Goal: Task Accomplishment & Management: Manage account settings

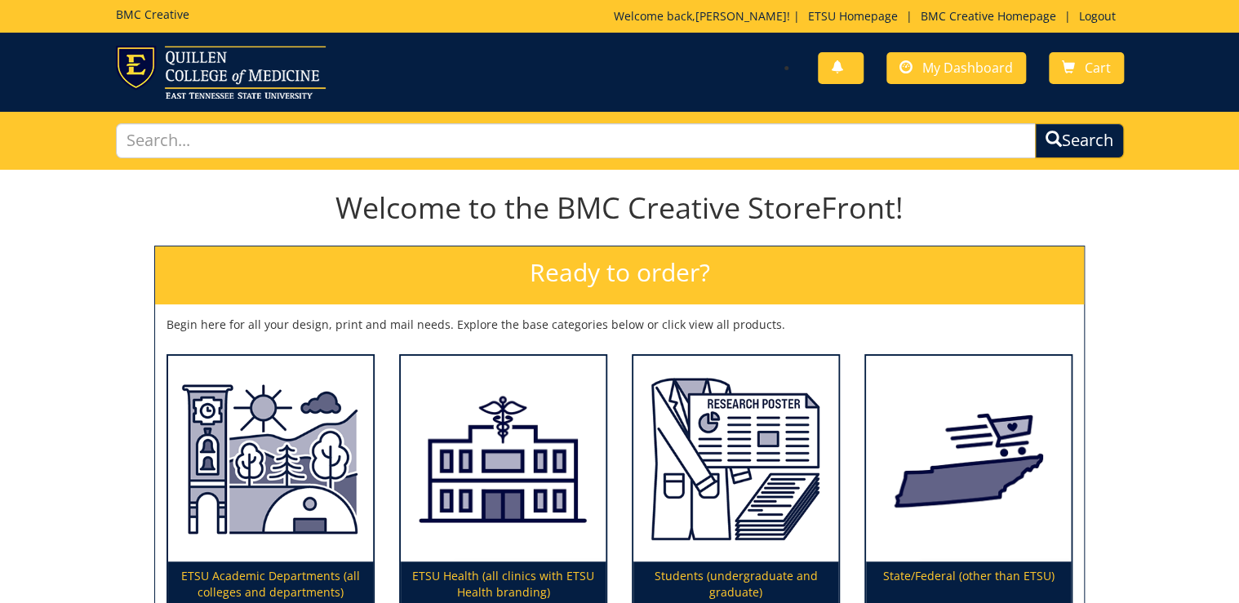
click at [996, 85] on div "You have no new notifications My Dashboard Cart" at bounding box center [877, 69] width 517 height 47
click at [977, 76] on link "My Dashboard" at bounding box center [956, 68] width 140 height 32
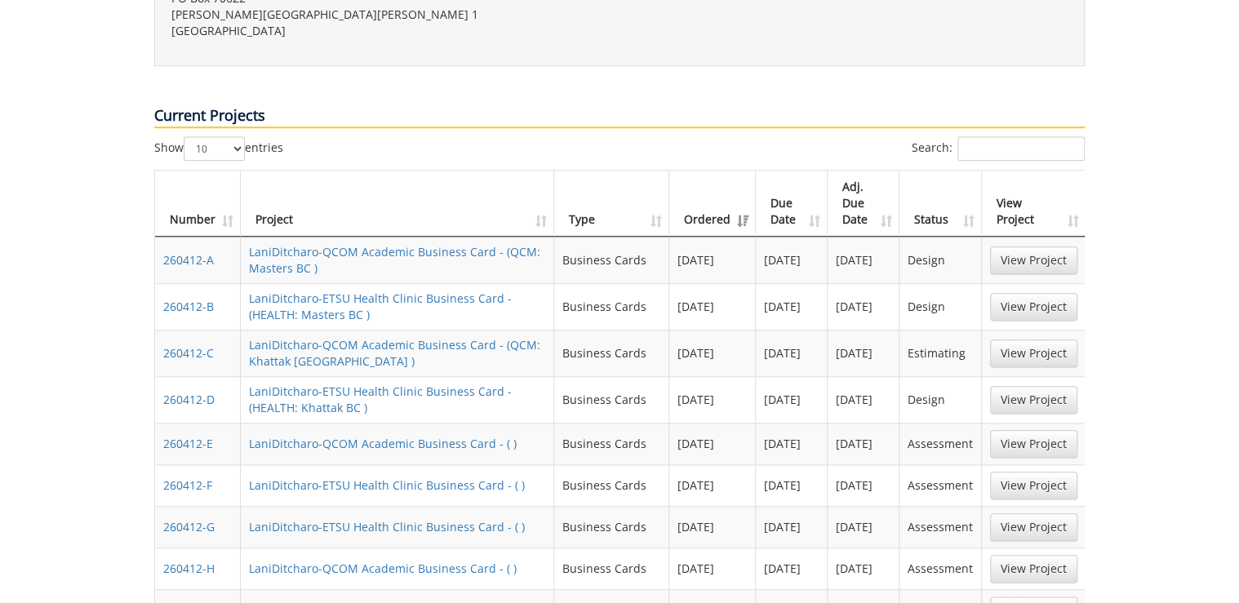
scroll to position [653, 0]
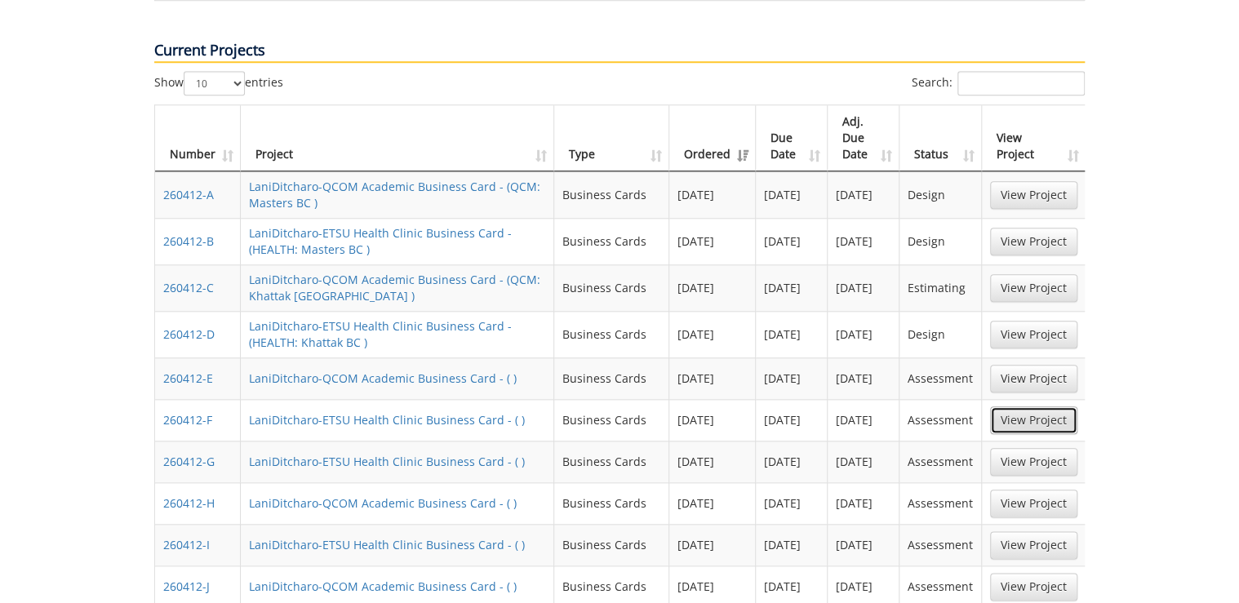
click at [1023, 406] on link "View Project" at bounding box center [1033, 420] width 87 height 28
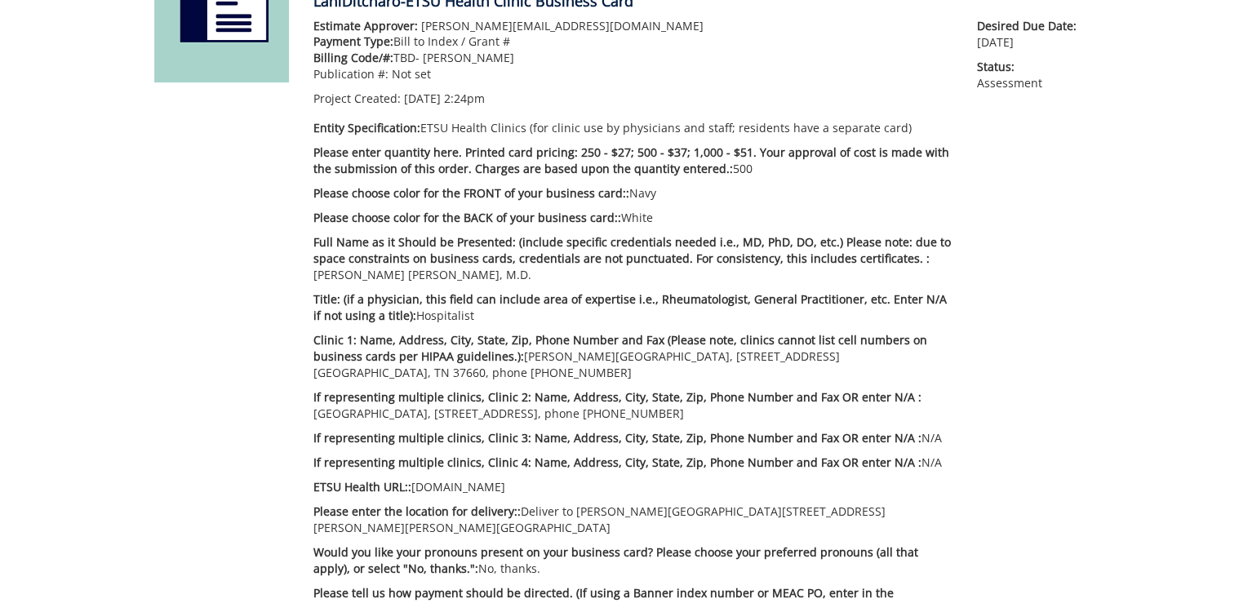
scroll to position [326, 0]
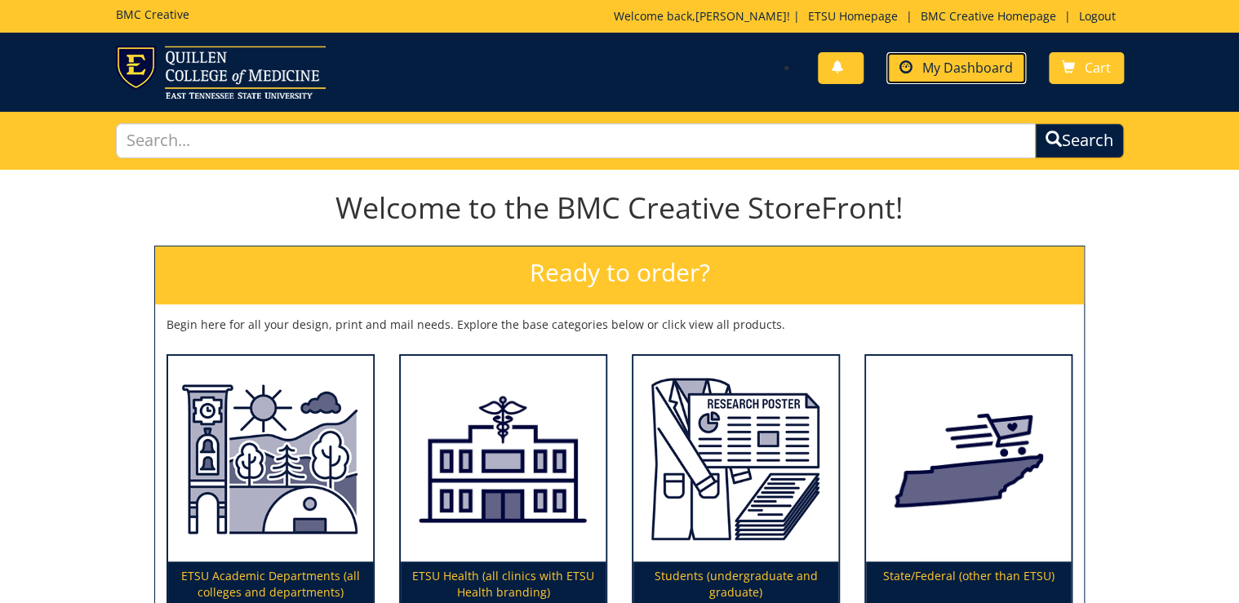
click at [969, 62] on span "My Dashboard" at bounding box center [967, 68] width 91 height 18
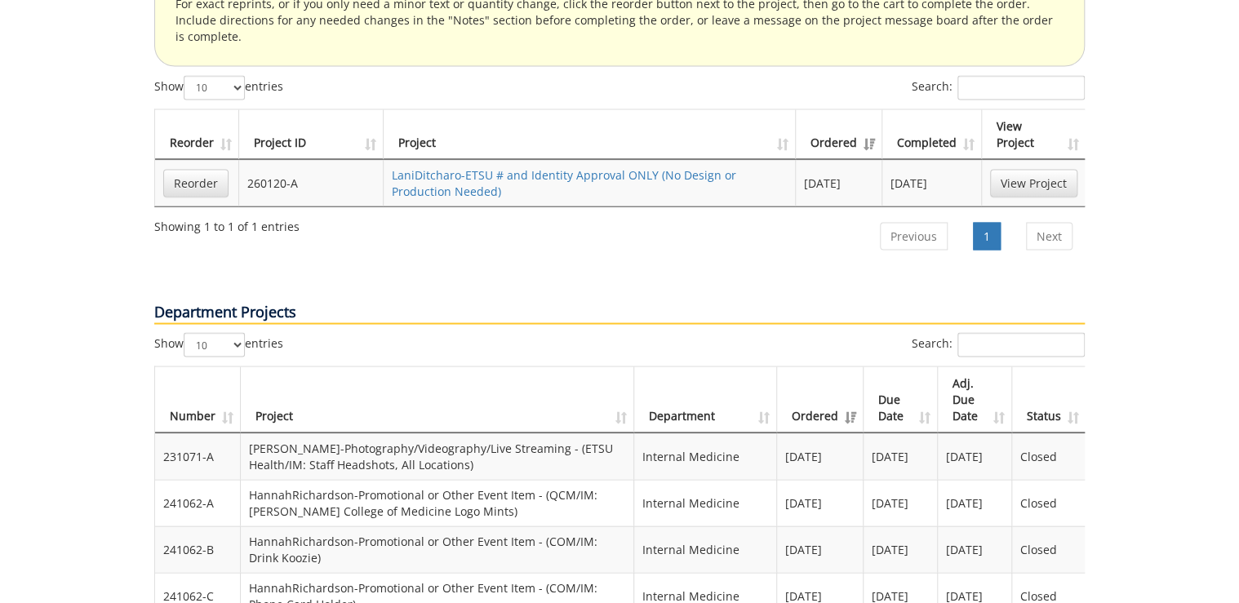
scroll to position [1502, 0]
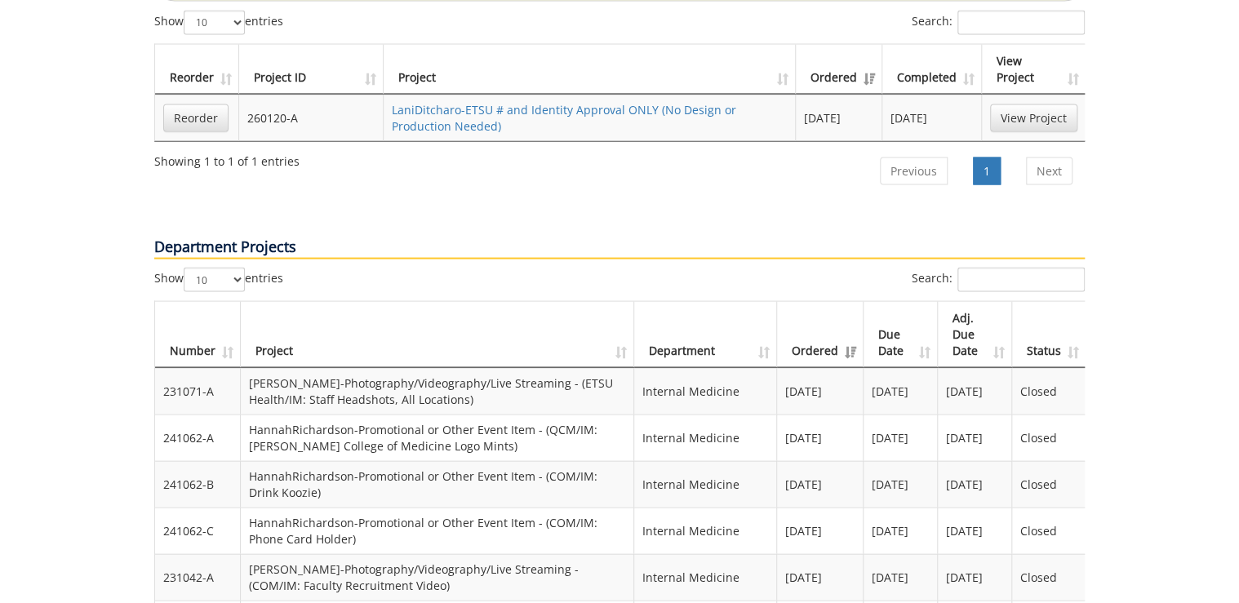
click at [848, 301] on th "Ordered" at bounding box center [820, 334] width 87 height 66
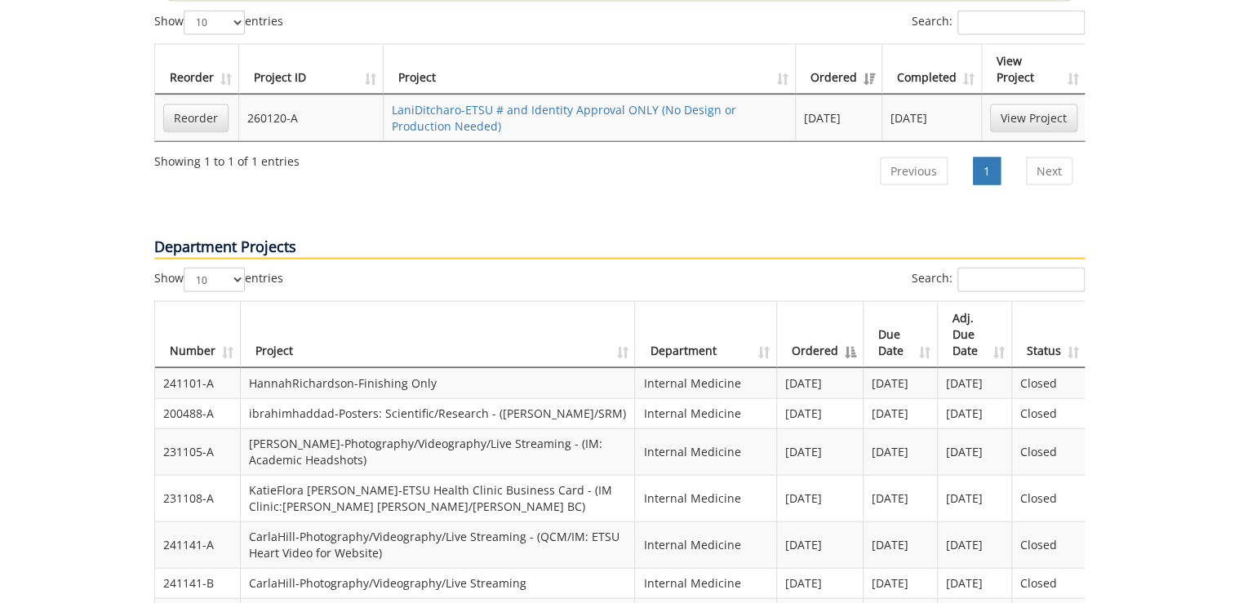
click at [848, 301] on th "Ordered" at bounding box center [820, 334] width 87 height 66
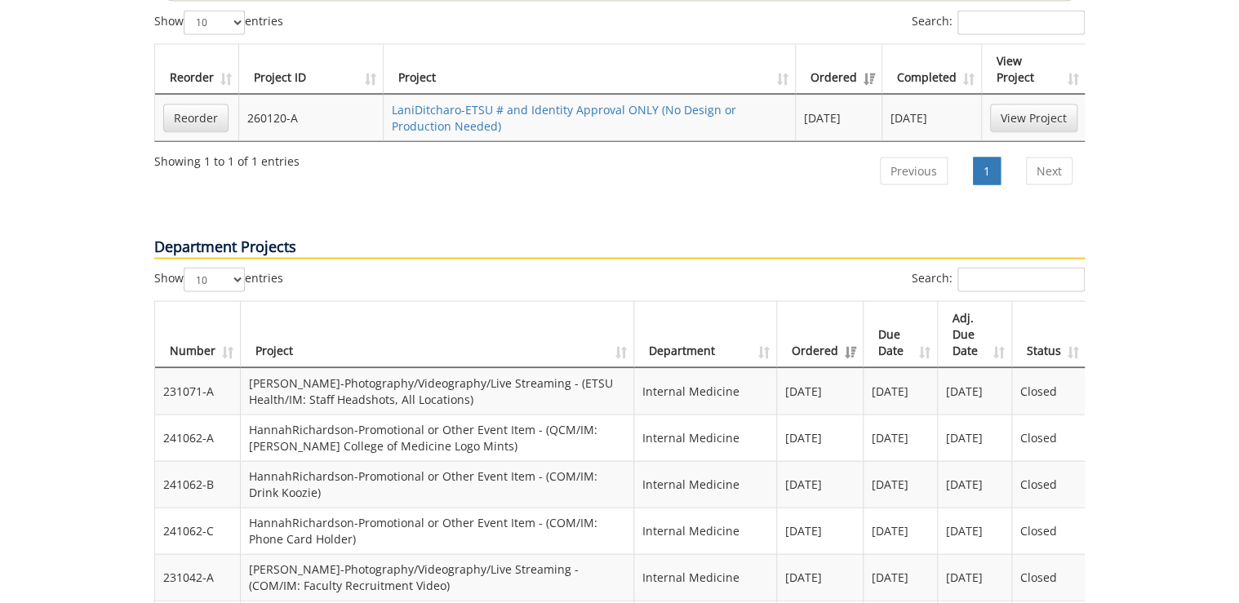
click at [848, 301] on th "Ordered" at bounding box center [820, 334] width 87 height 66
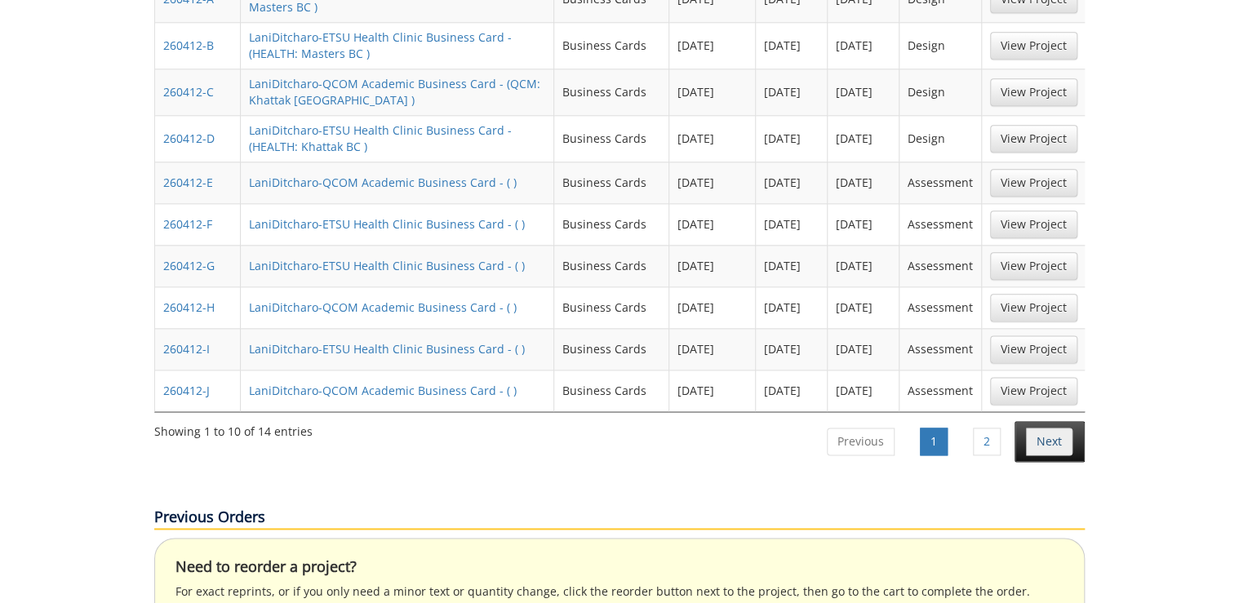
scroll to position [653, 0]
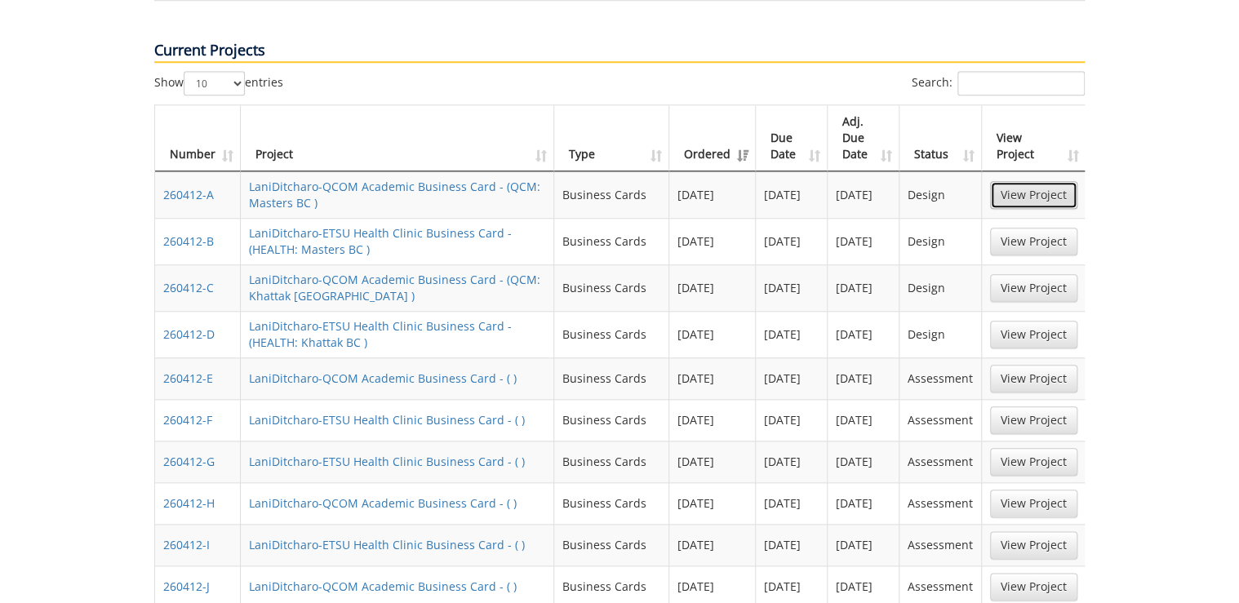
click at [1043, 181] on link "View Project" at bounding box center [1033, 195] width 87 height 28
click at [1043, 406] on link "View Project" at bounding box center [1033, 420] width 87 height 28
click at [1029, 228] on link "View Project" at bounding box center [1033, 242] width 87 height 28
click at [1040, 274] on link "View Project" at bounding box center [1033, 288] width 87 height 28
click at [1032, 228] on link "View Project" at bounding box center [1033, 242] width 87 height 28
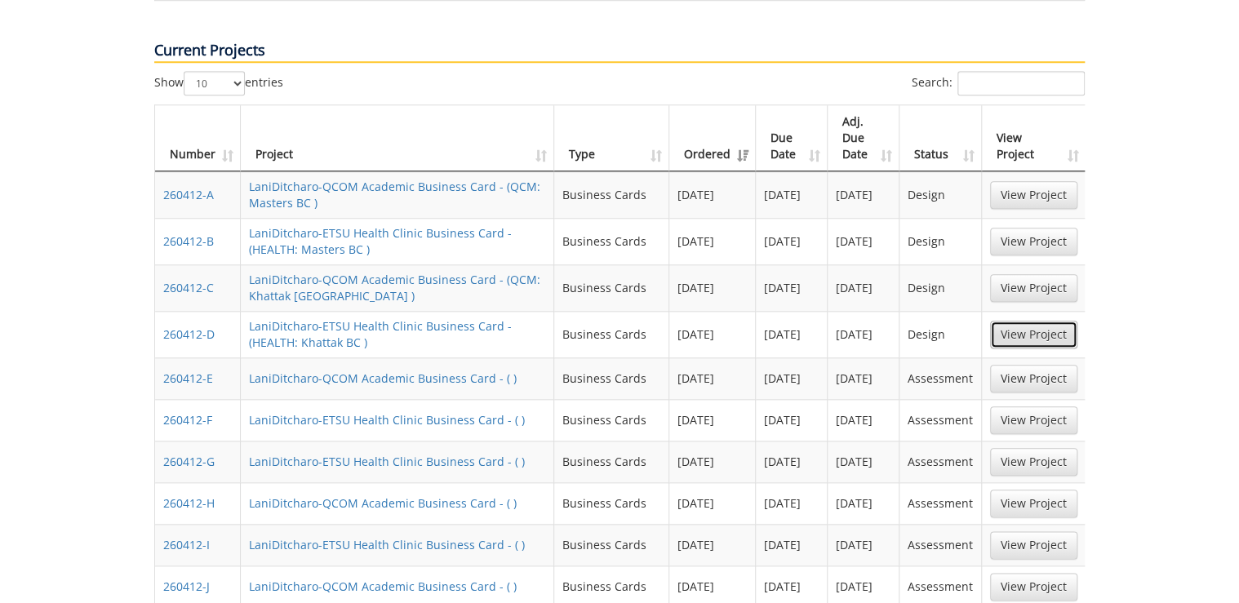
click at [1064, 321] on link "View Project" at bounding box center [1033, 335] width 87 height 28
click at [1025, 406] on link "View Project" at bounding box center [1033, 420] width 87 height 28
click at [1041, 448] on link "View Project" at bounding box center [1033, 462] width 87 height 28
click at [1025, 531] on link "View Project" at bounding box center [1033, 545] width 87 height 28
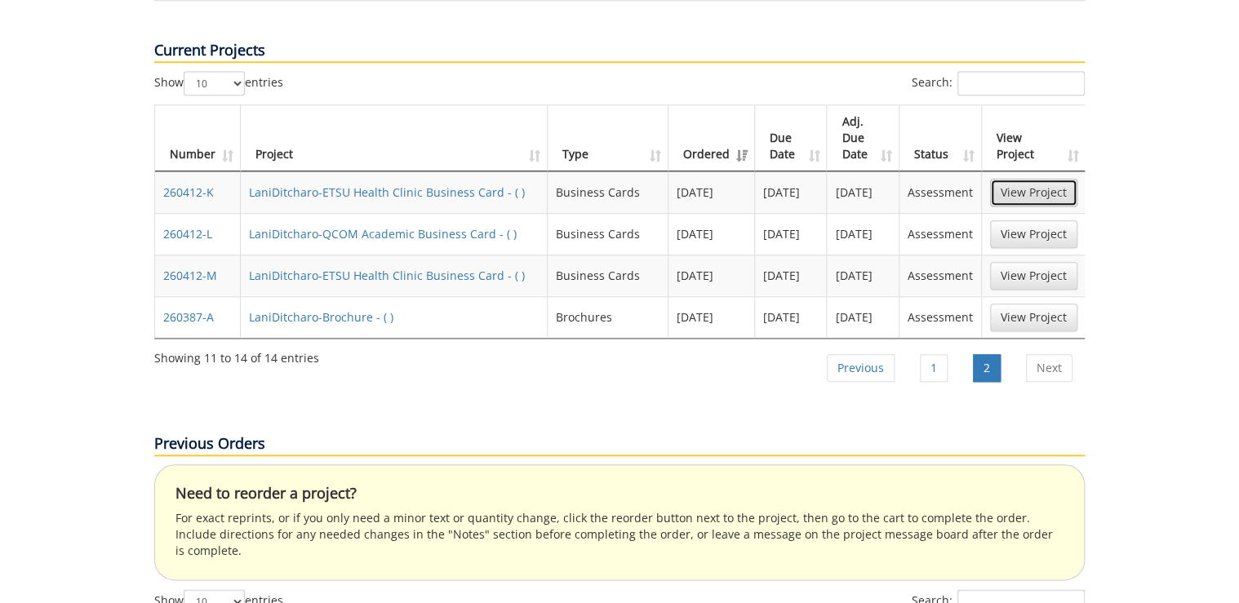
click at [1072, 179] on link "View Project" at bounding box center [1033, 193] width 87 height 28
click at [1027, 262] on link "View Project" at bounding box center [1033, 276] width 87 height 28
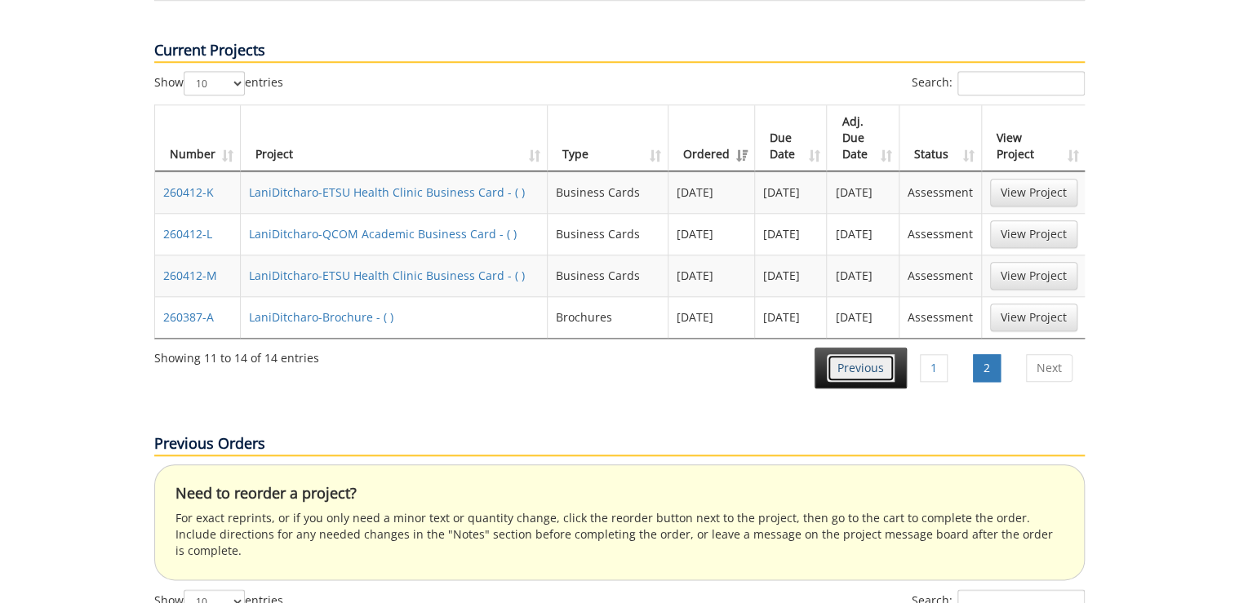
click at [860, 354] on link "Previous" at bounding box center [861, 368] width 68 height 28
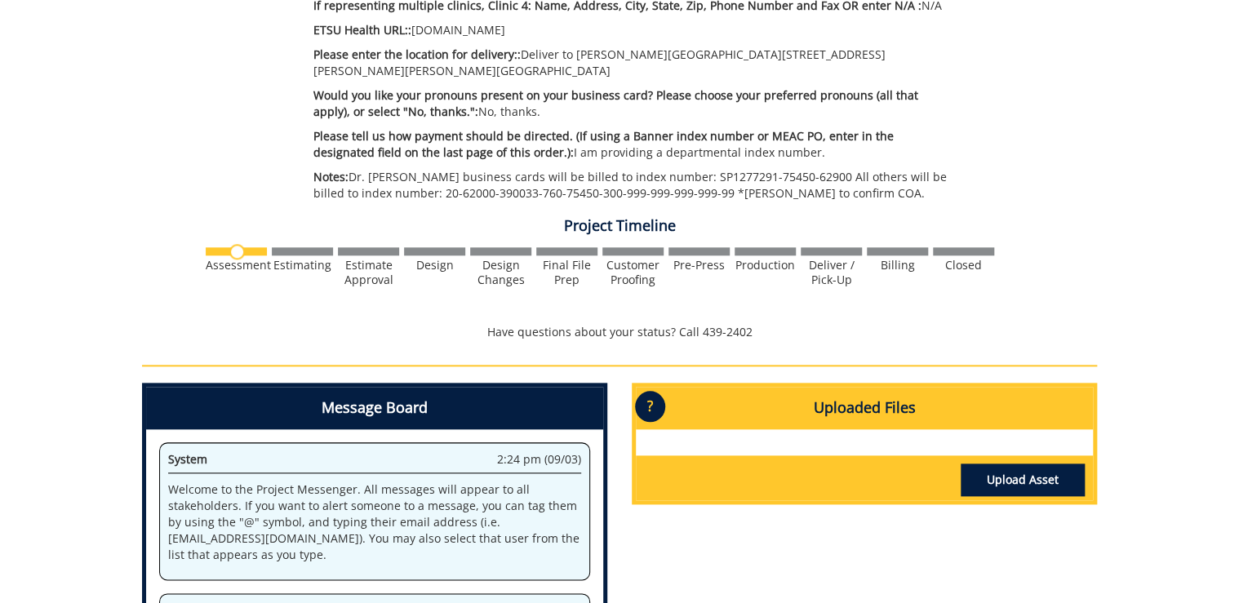
scroll to position [653, 0]
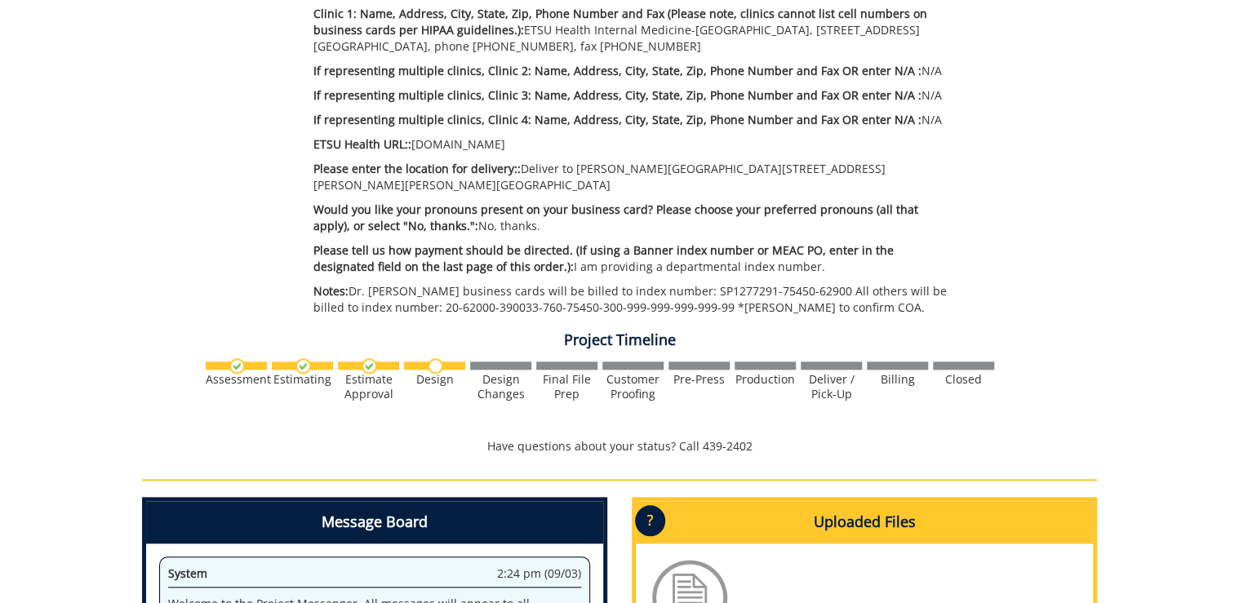
scroll to position [849, 0]
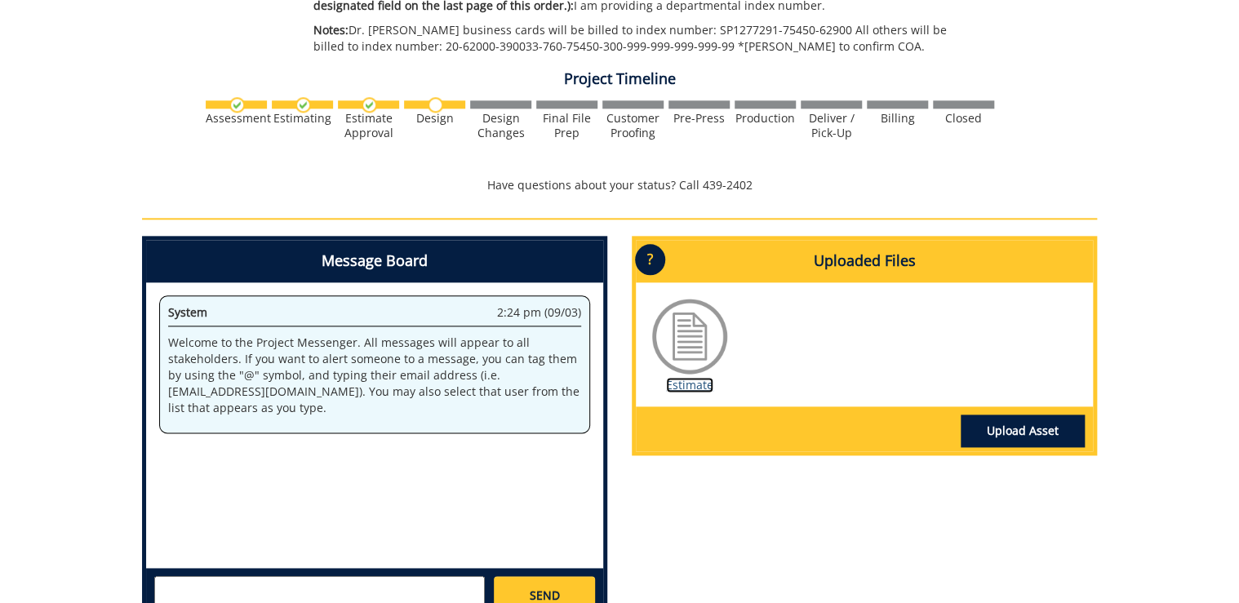
click at [705, 377] on link "Estimate" at bounding box center [689, 385] width 47 height 16
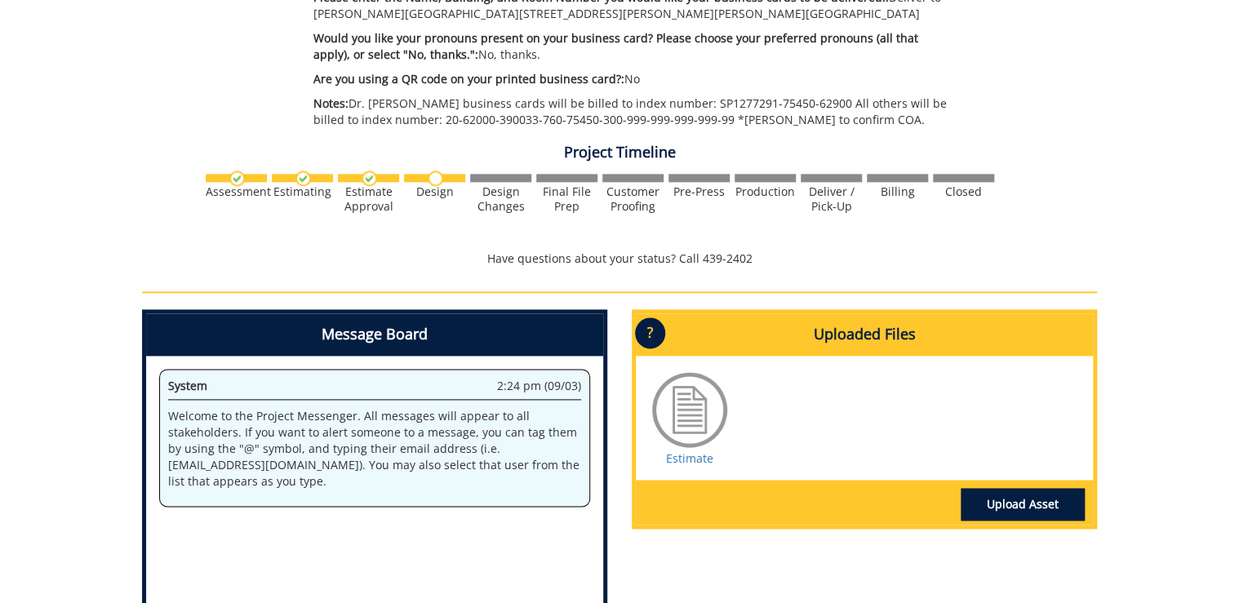
scroll to position [457, 0]
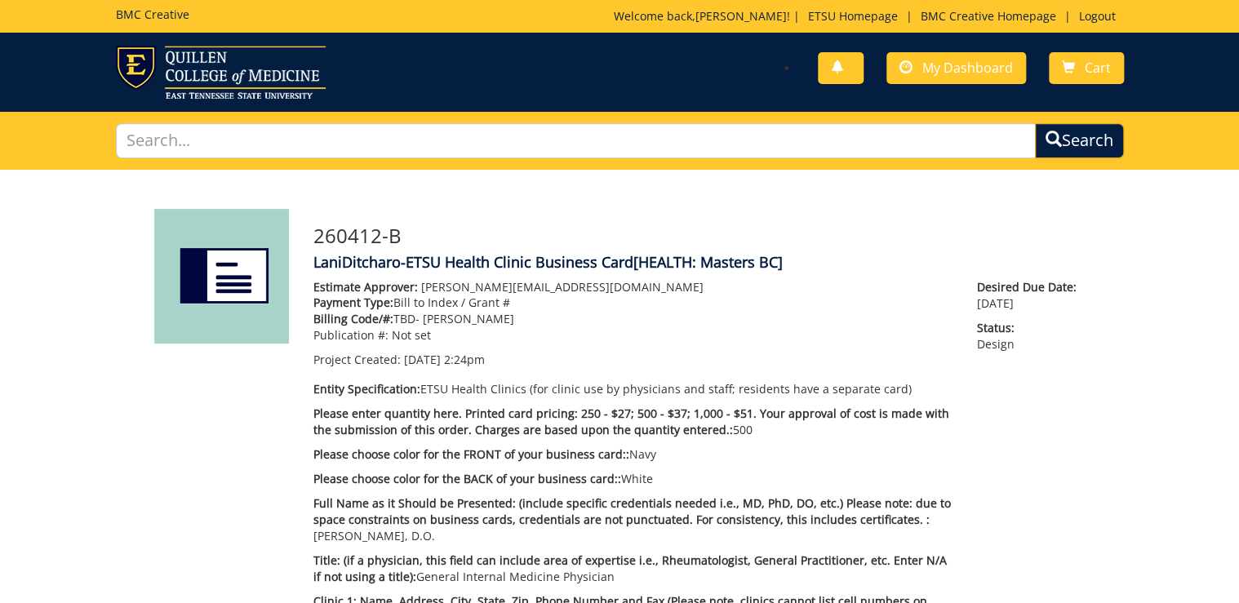
scroll to position [131, 0]
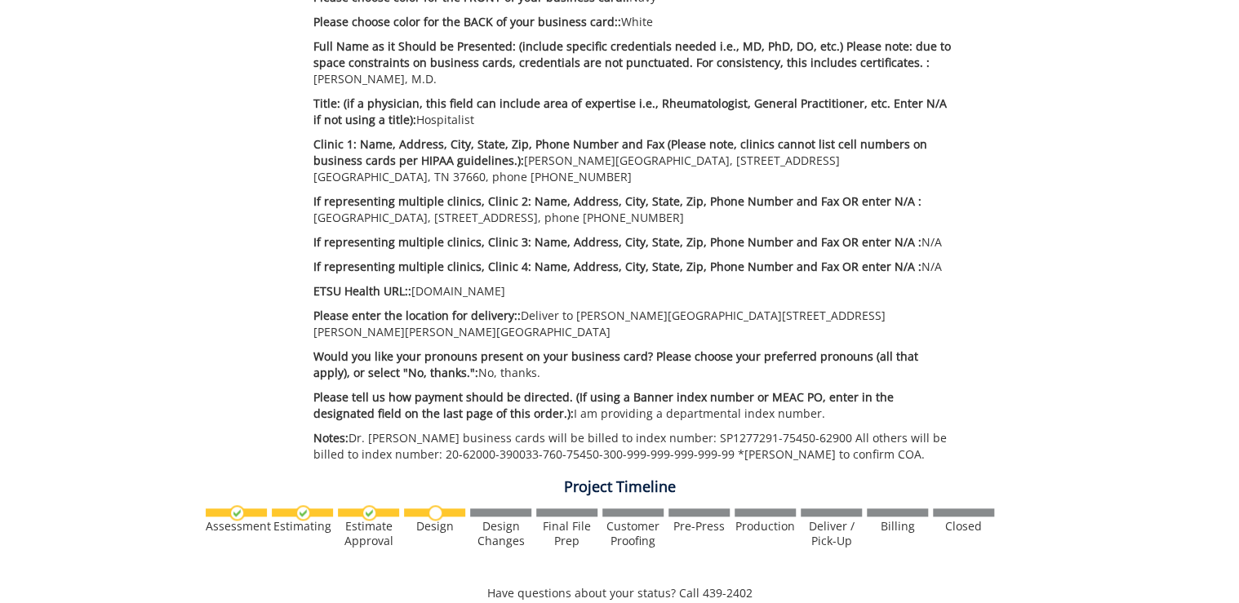
scroll to position [261, 0]
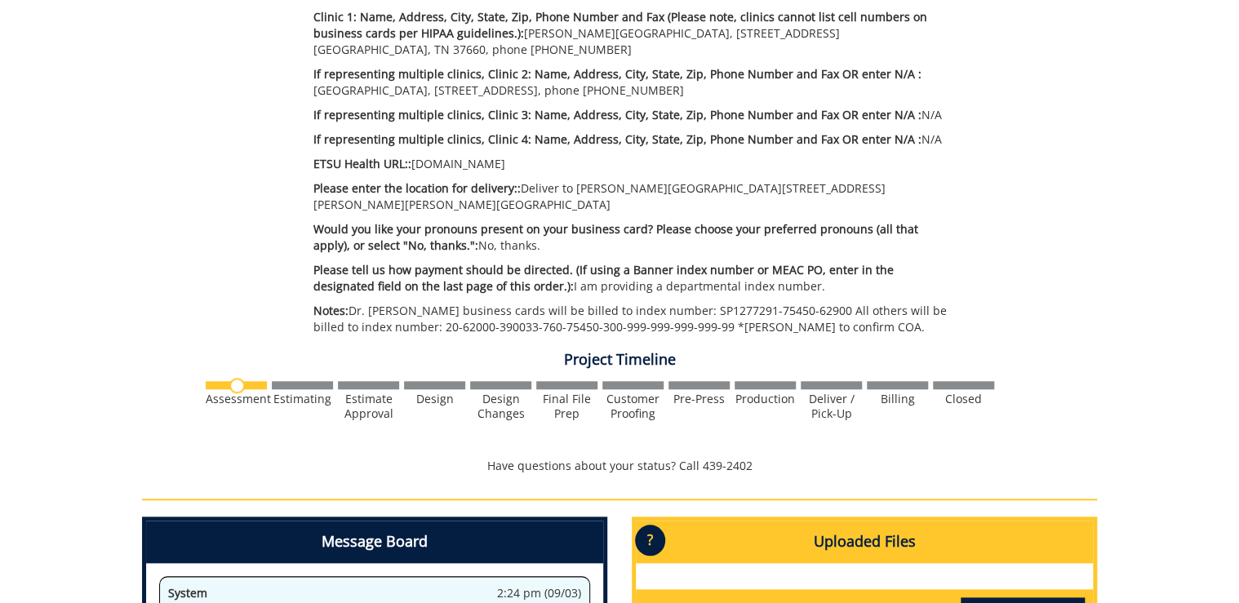
scroll to position [454, 0]
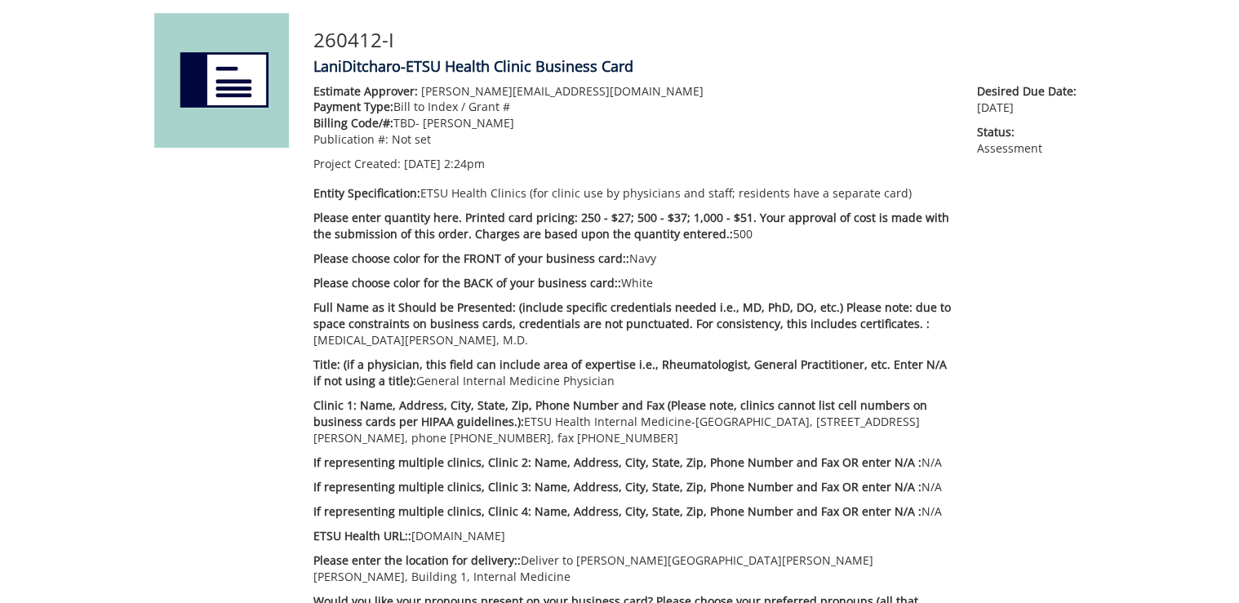
scroll to position [392, 0]
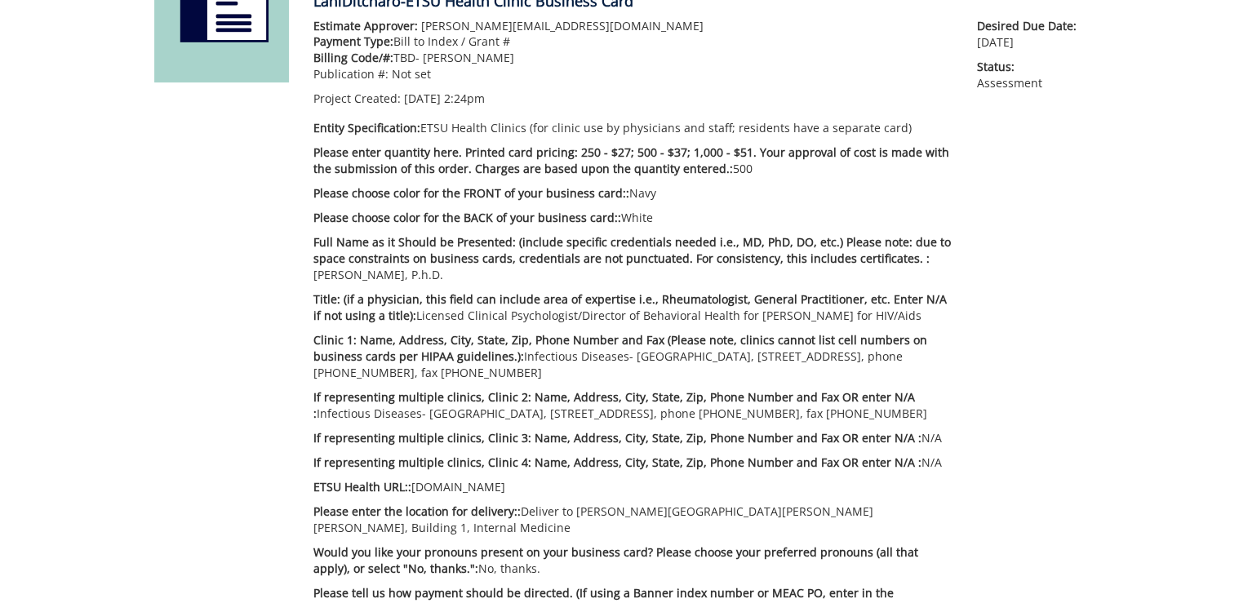
scroll to position [392, 0]
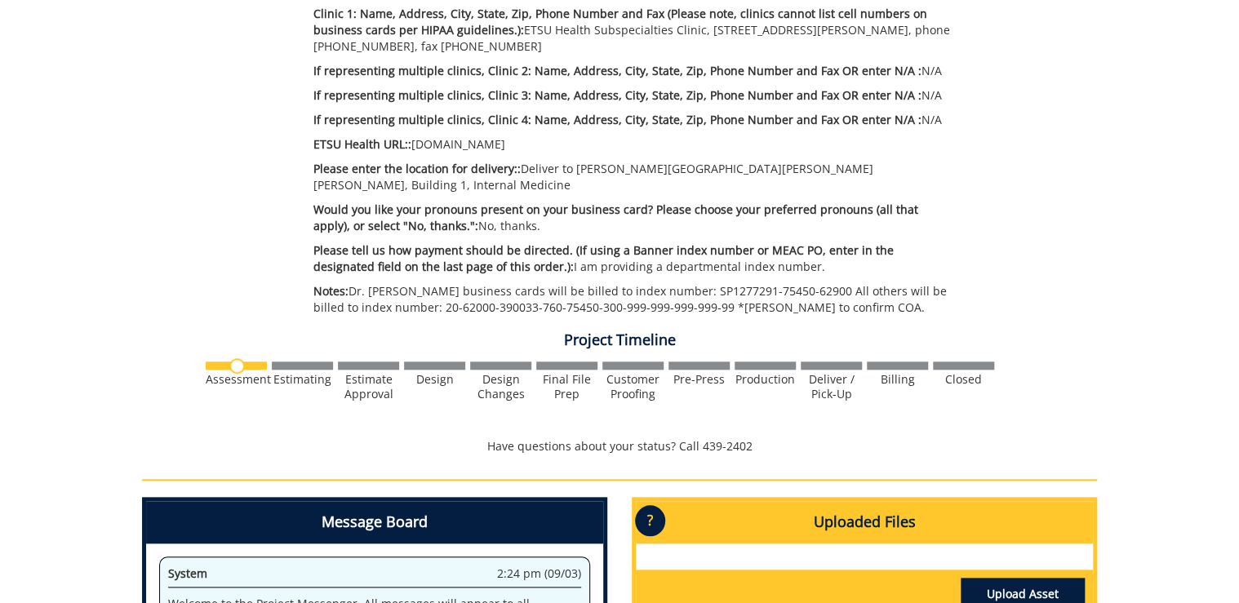
scroll to position [261, 0]
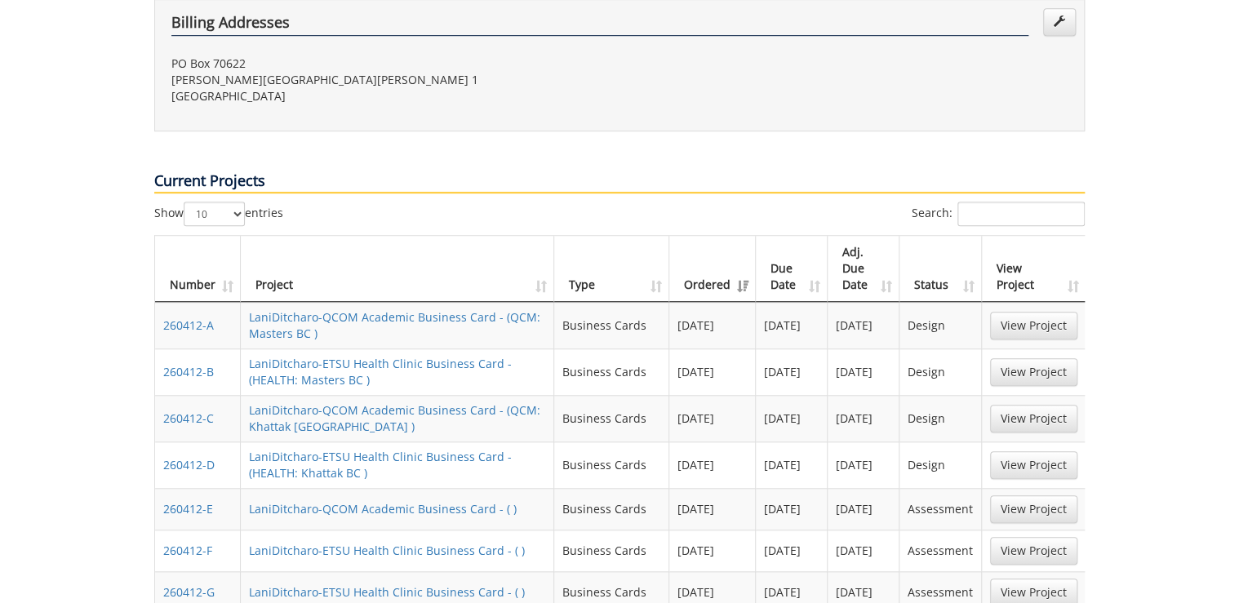
scroll to position [588, 0]
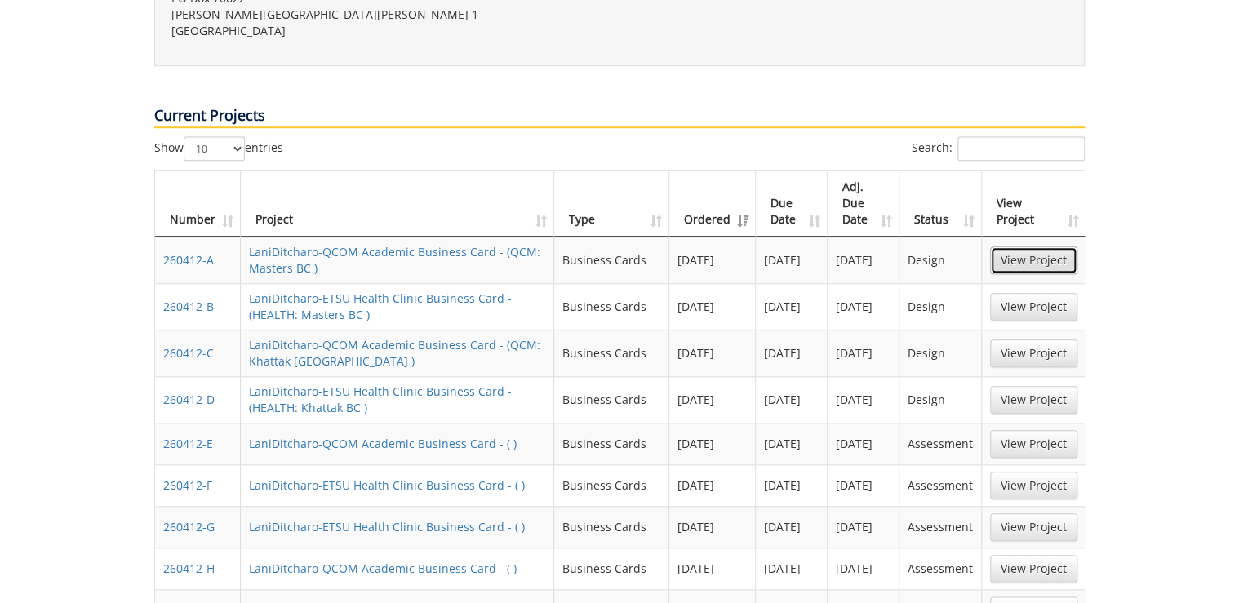
click at [1046, 246] on link "View Project" at bounding box center [1033, 260] width 87 height 28
click at [1009, 386] on link "View Project" at bounding box center [1033, 400] width 87 height 28
click at [1028, 246] on link "View Project" at bounding box center [1033, 260] width 87 height 28
drag, startPoint x: 1049, startPoint y: 255, endPoint x: 978, endPoint y: 332, distance: 105.1
click at [1049, 293] on link "View Project" at bounding box center [1033, 307] width 87 height 28
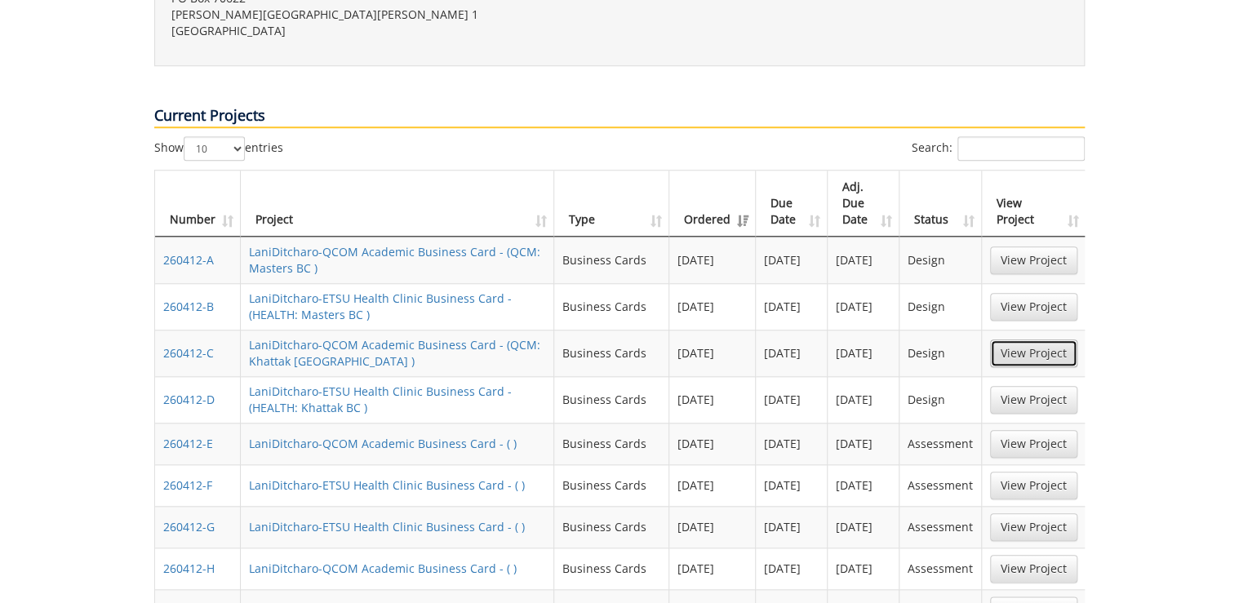
click at [1023, 339] on link "View Project" at bounding box center [1033, 353] width 87 height 28
click at [1032, 386] on link "View Project" at bounding box center [1033, 400] width 87 height 28
click at [1042, 246] on link "View Project" at bounding box center [1033, 260] width 87 height 28
drag, startPoint x: 1024, startPoint y: 295, endPoint x: 1017, endPoint y: 300, distance: 8.8
click at [1024, 339] on link "View Project" at bounding box center [1033, 353] width 87 height 28
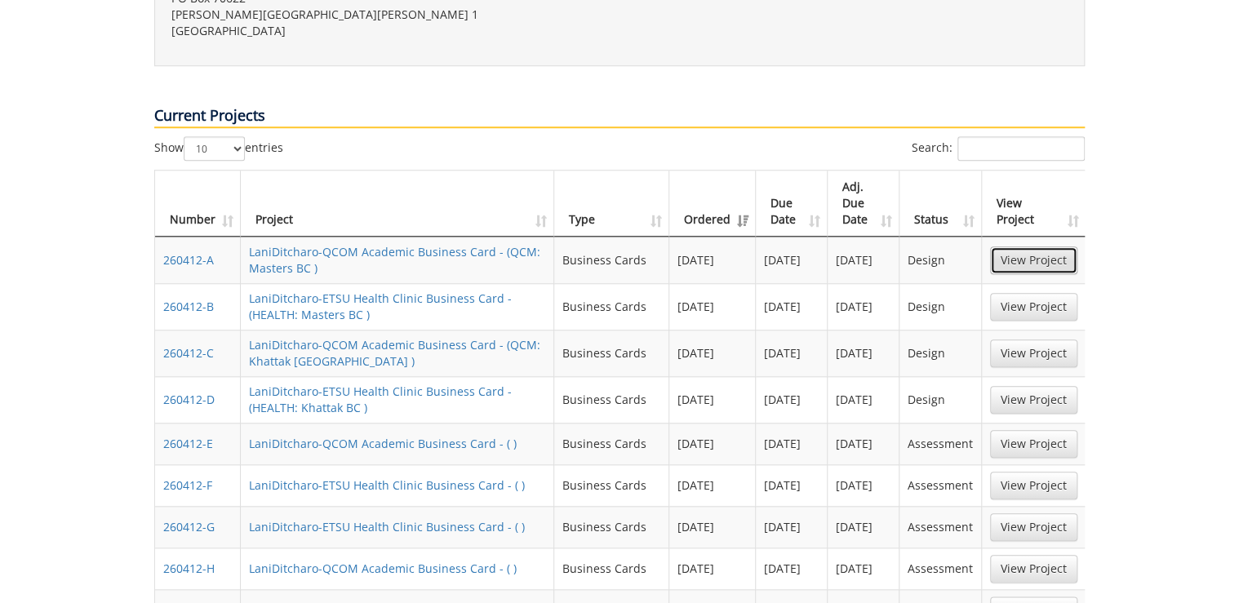
click at [1048, 246] on link "View Project" at bounding box center [1033, 260] width 87 height 28
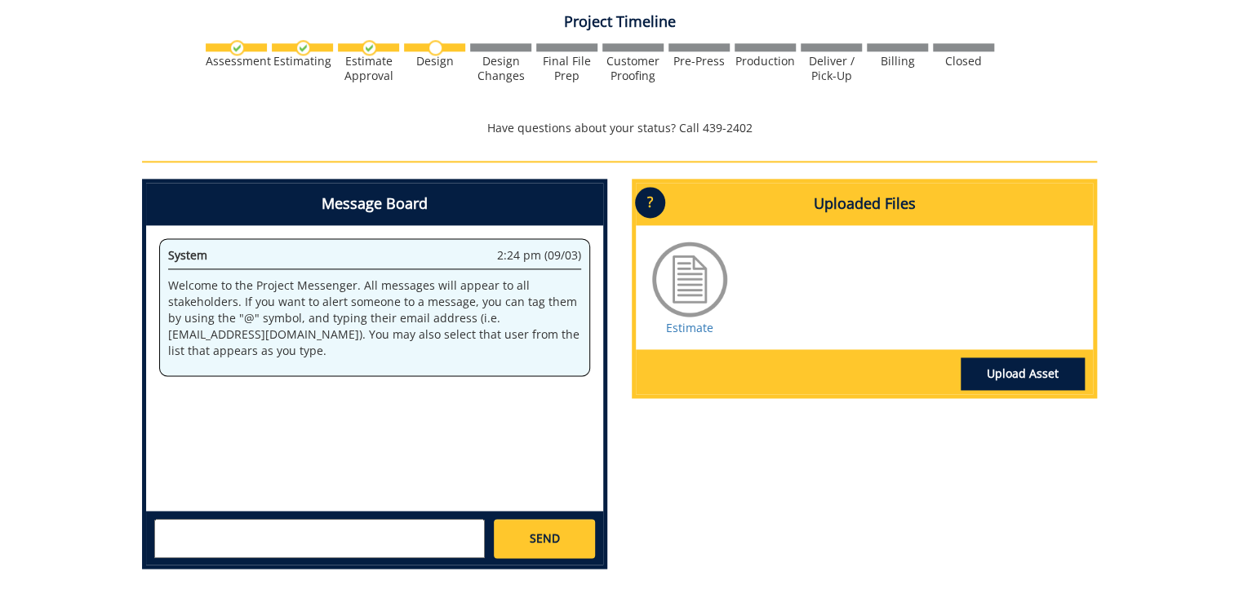
scroll to position [1110, 0]
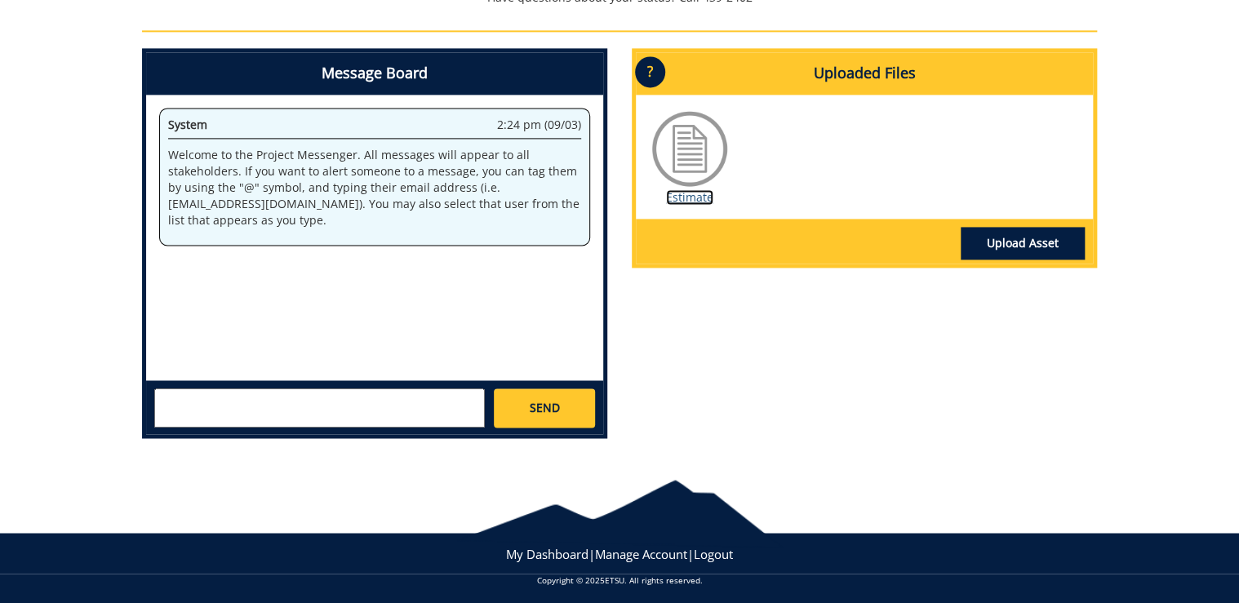
click at [694, 196] on link "Estimate" at bounding box center [689, 197] width 47 height 16
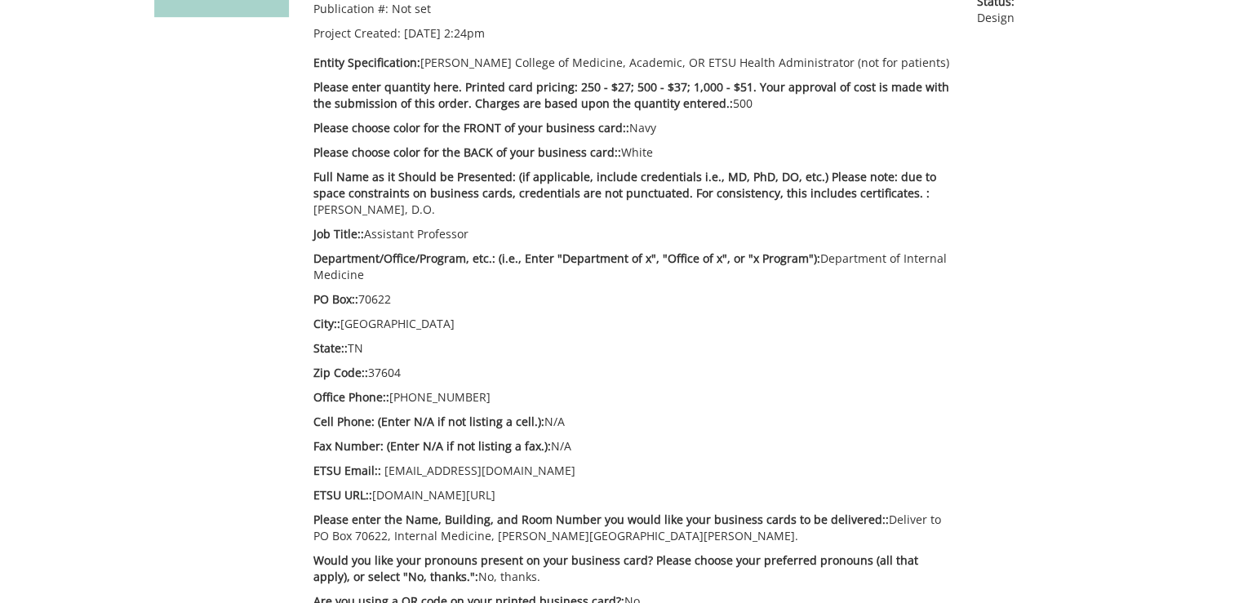
scroll to position [0, 0]
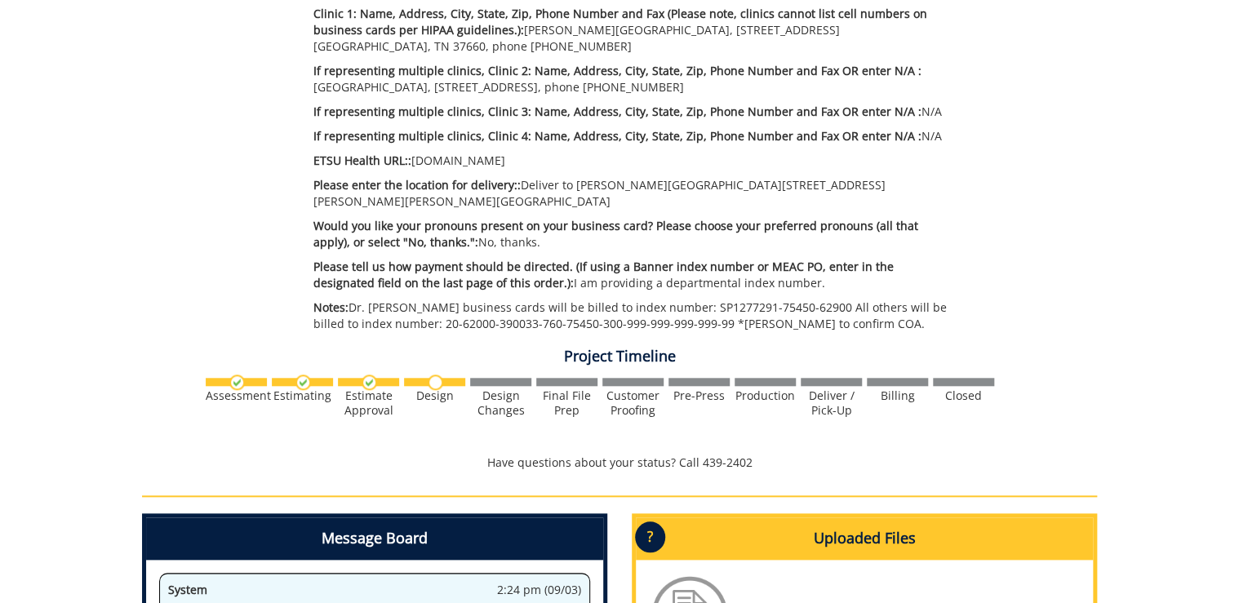
scroll to position [914, 0]
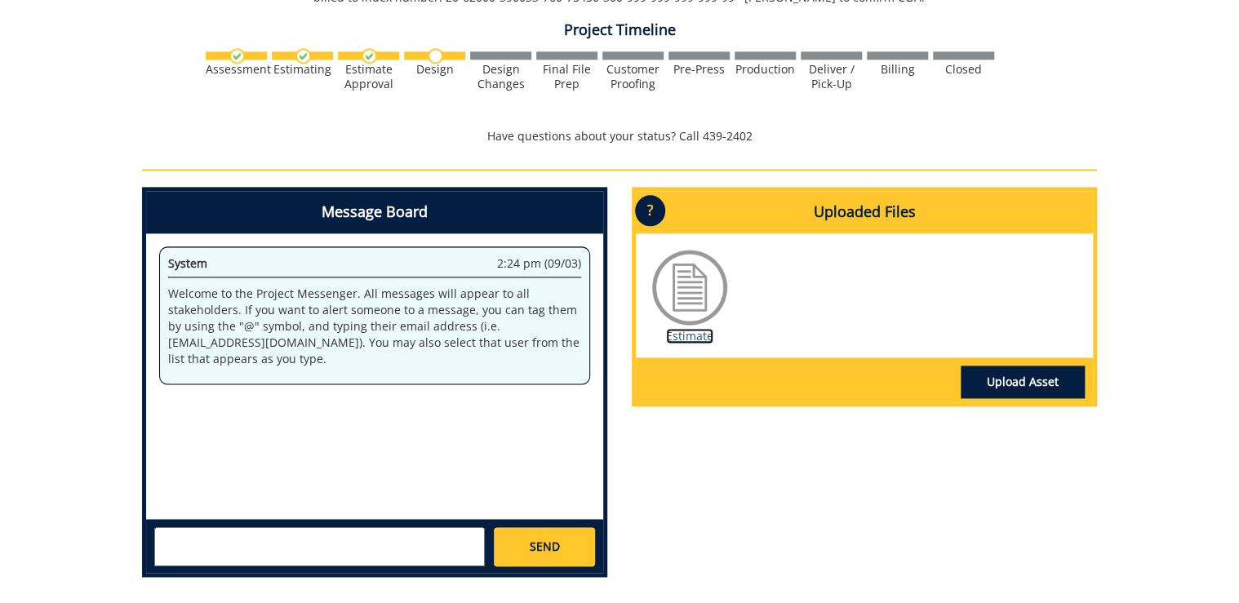
click at [685, 328] on link "Estimate" at bounding box center [689, 336] width 47 height 16
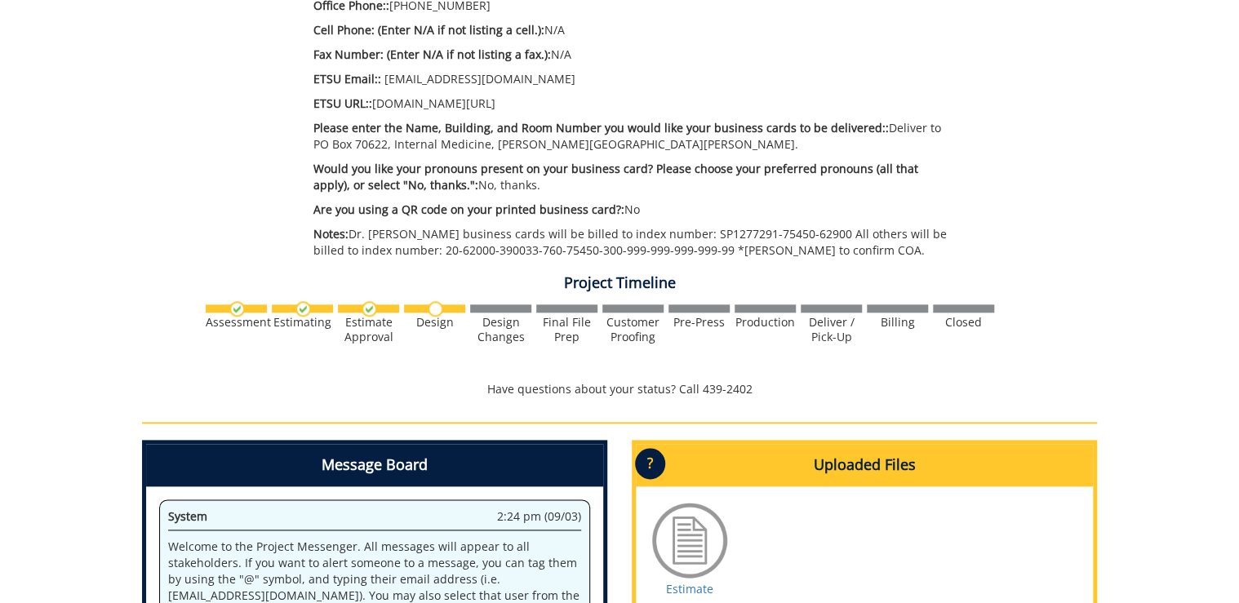
scroll to position [914, 0]
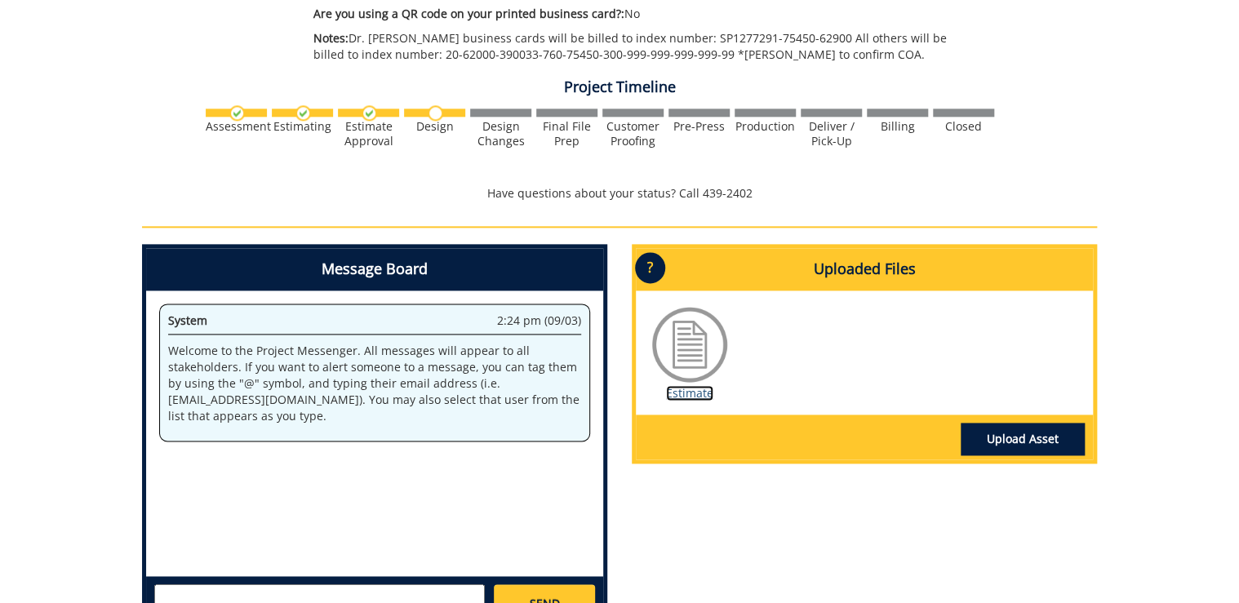
click at [704, 393] on link "Estimate" at bounding box center [689, 393] width 47 height 16
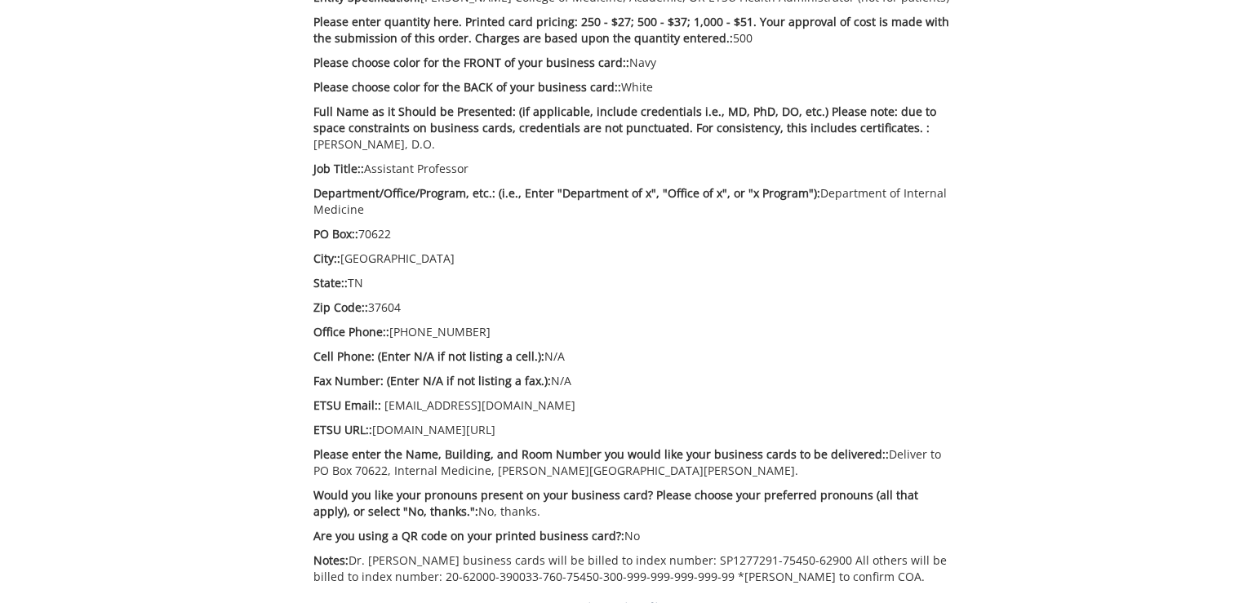
scroll to position [326, 0]
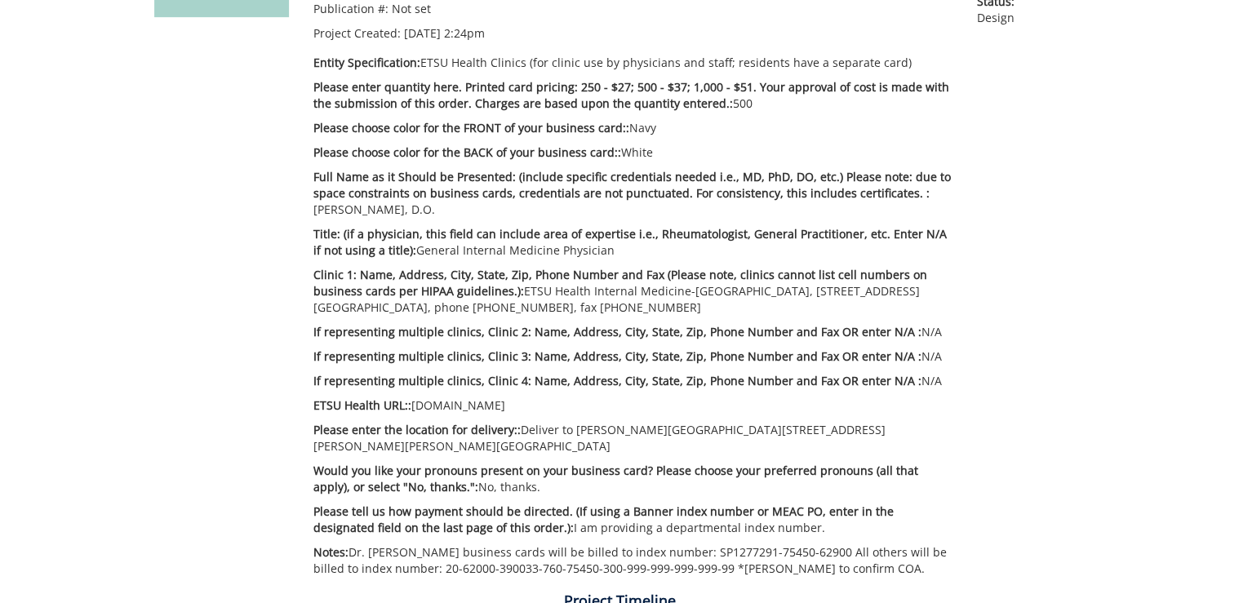
scroll to position [849, 0]
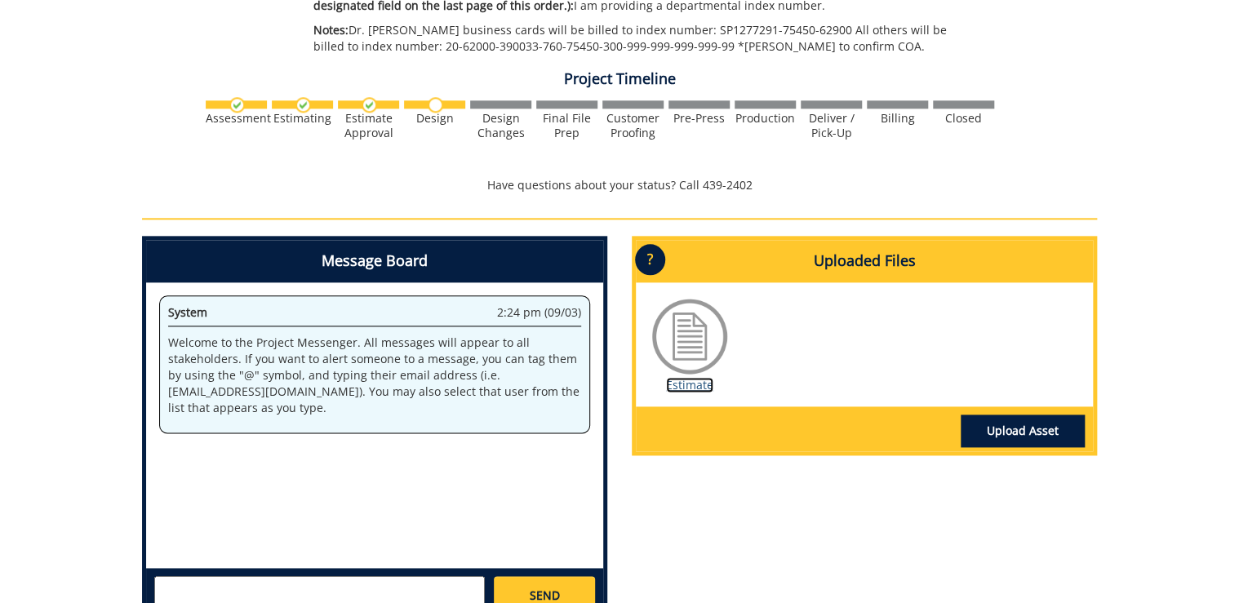
click at [694, 377] on link "Estimate" at bounding box center [689, 385] width 47 height 16
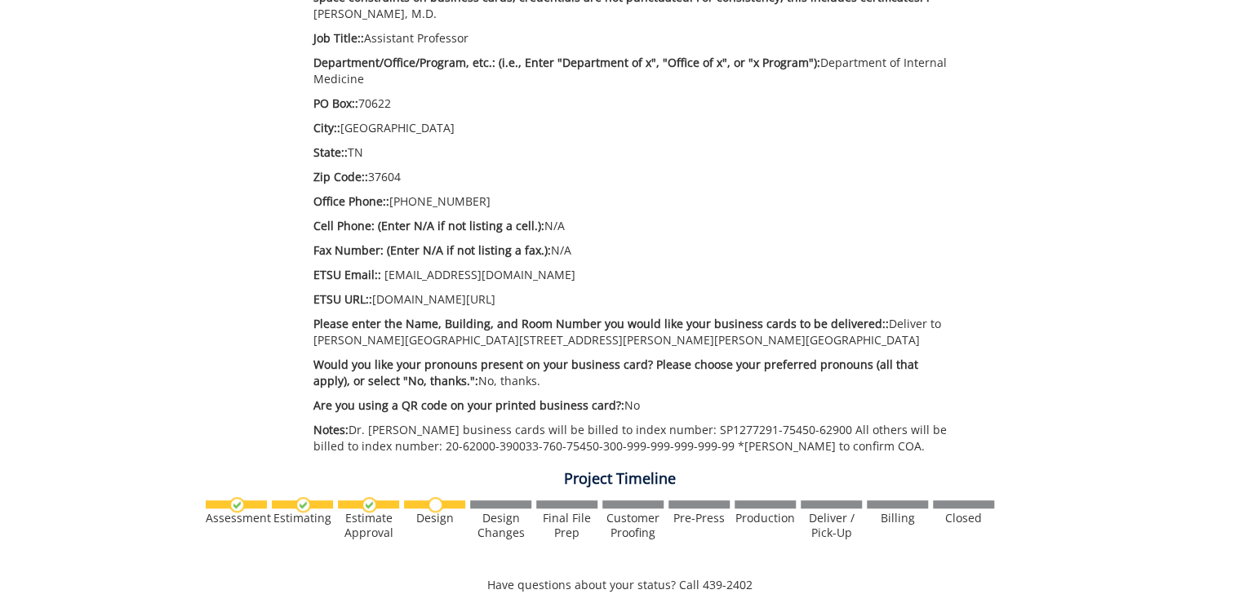
scroll to position [1045, 0]
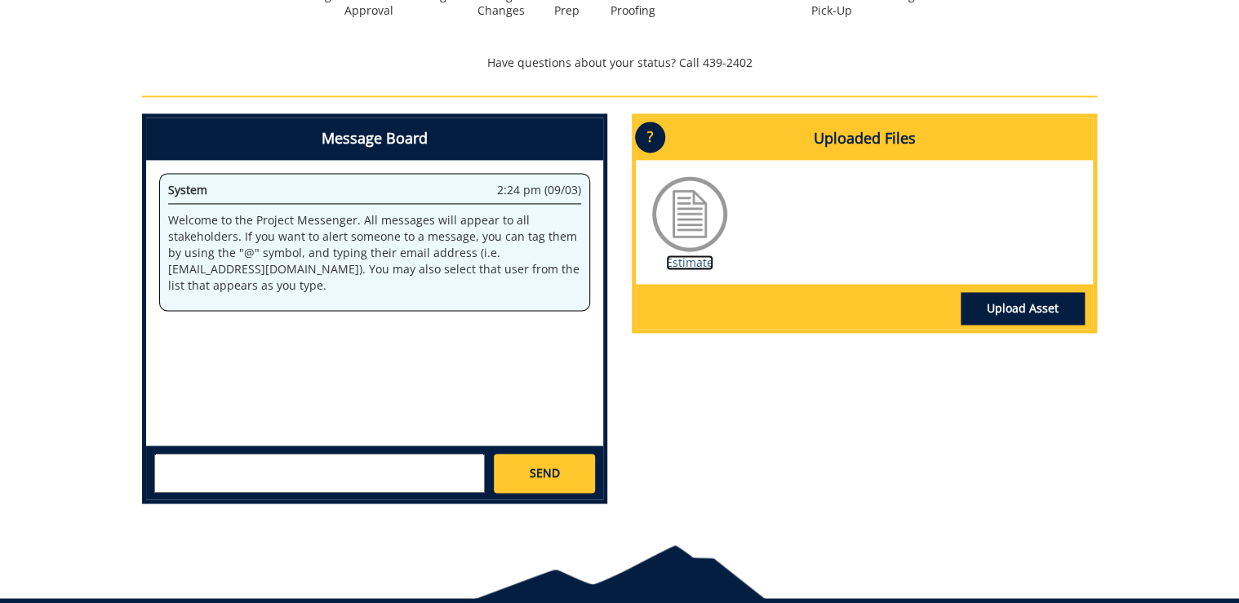
click at [705, 259] on link "Estimate" at bounding box center [689, 263] width 47 height 16
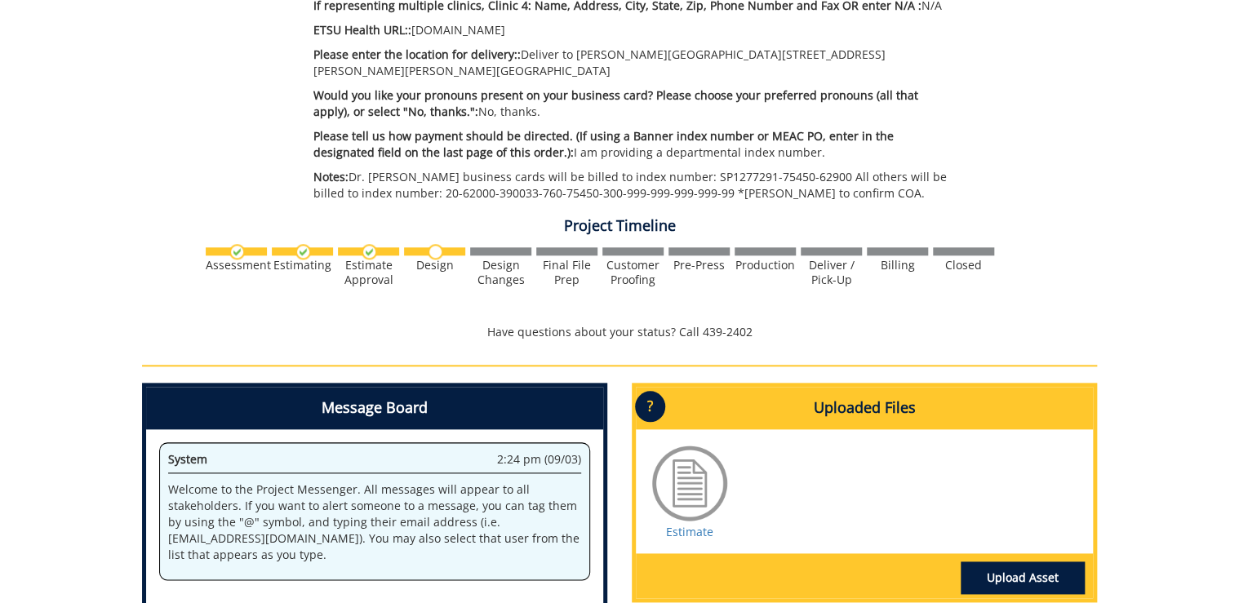
scroll to position [783, 0]
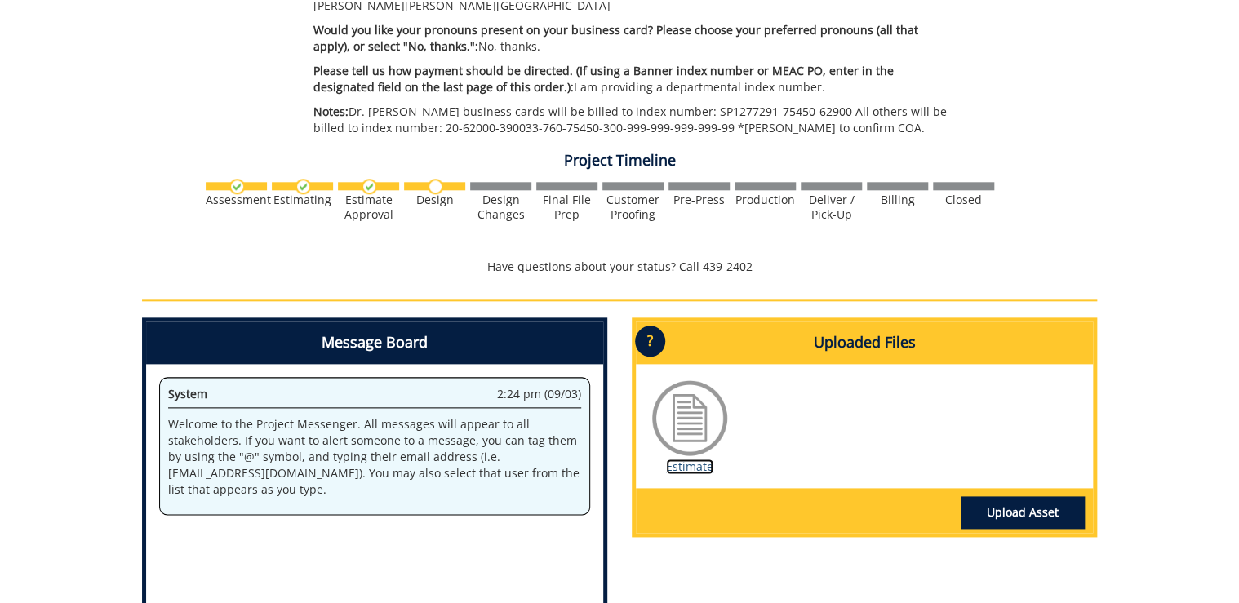
click at [702, 459] on link "Estimate" at bounding box center [689, 467] width 47 height 16
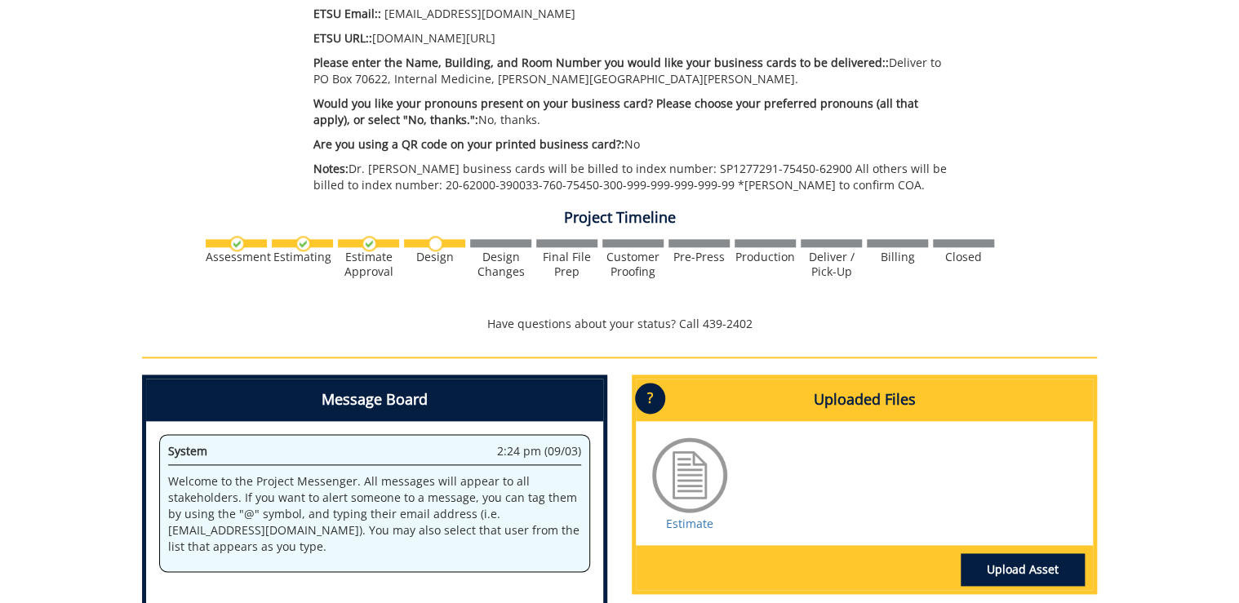
scroll to position [914, 0]
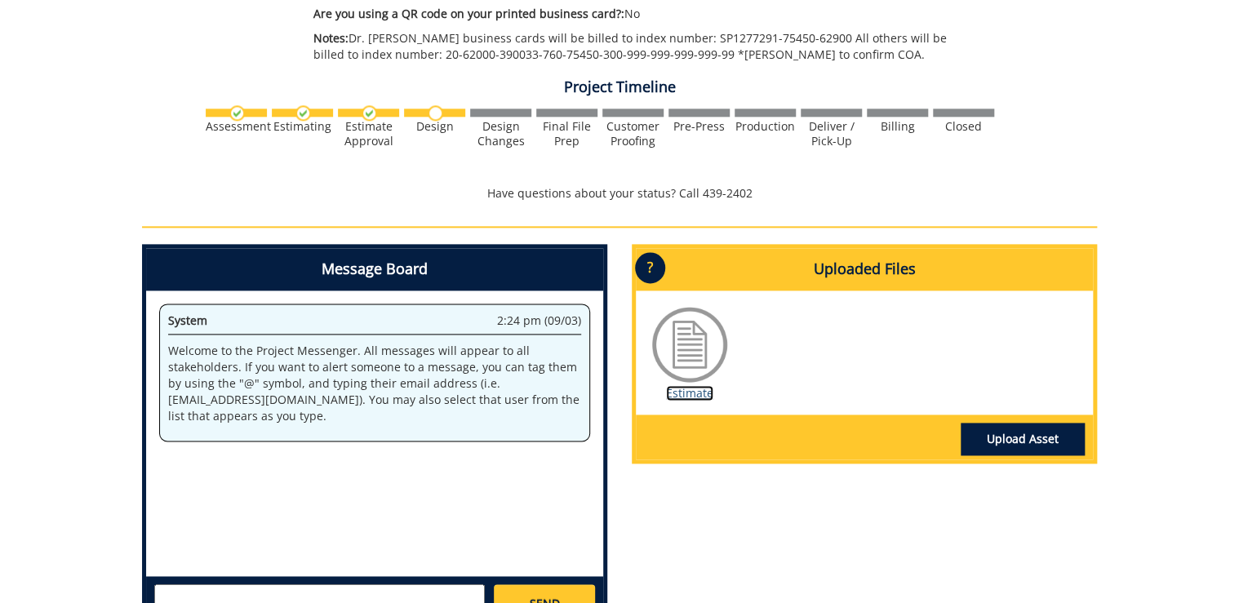
click at [705, 398] on link "Estimate" at bounding box center [689, 393] width 47 height 16
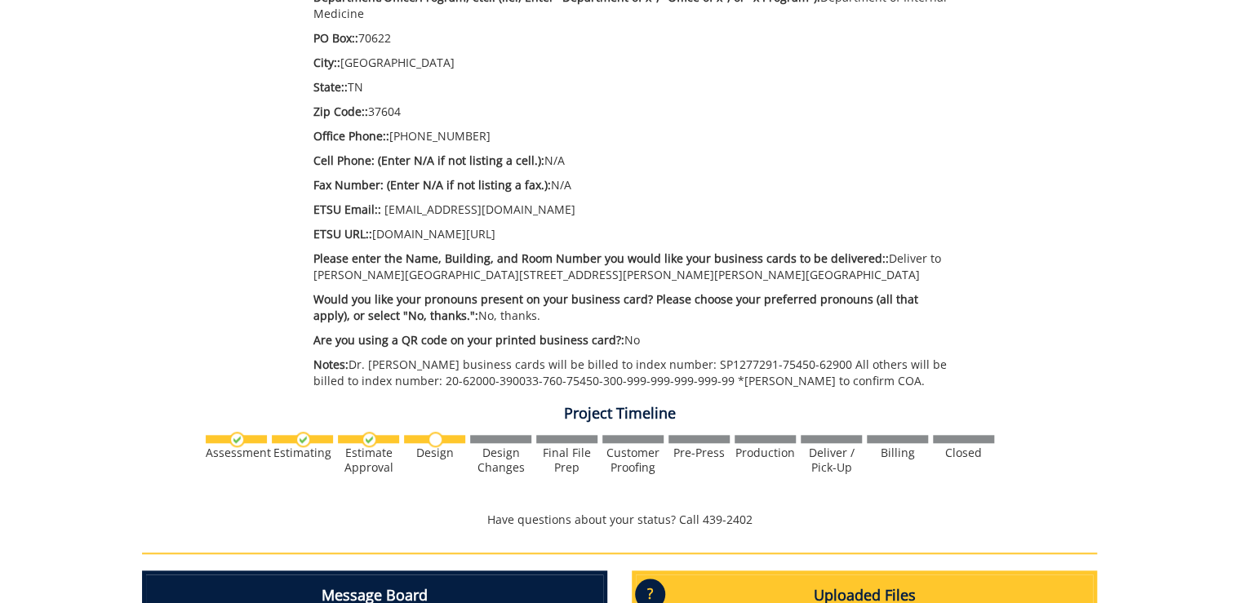
scroll to position [914, 0]
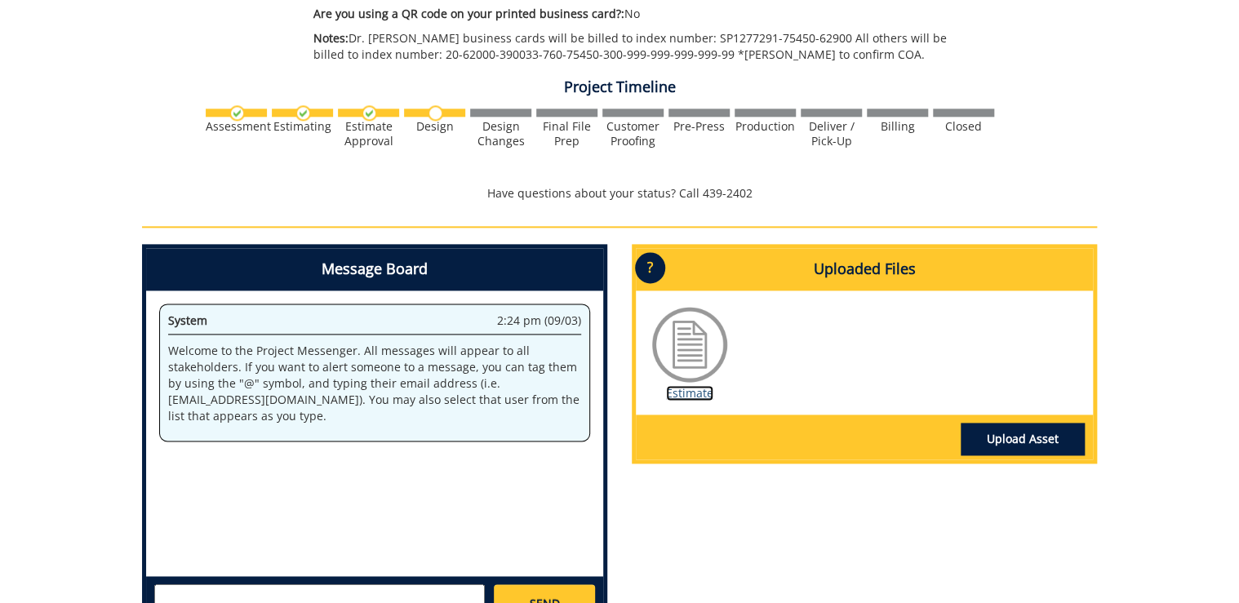
click at [672, 388] on link "Estimate" at bounding box center [689, 393] width 47 height 16
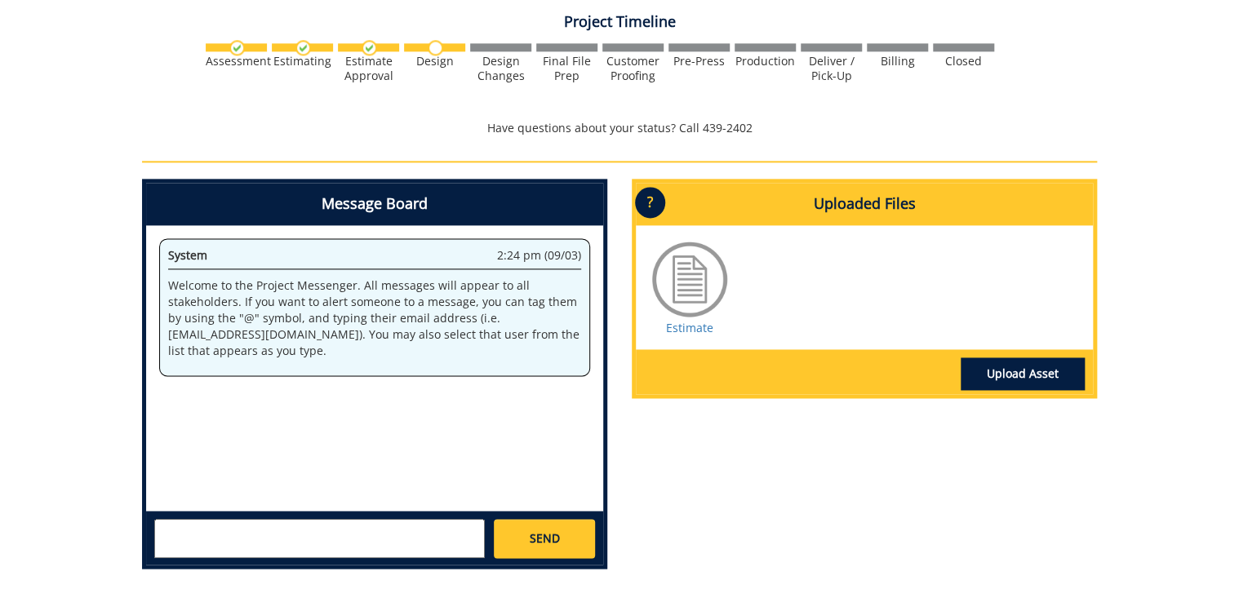
scroll to position [1045, 0]
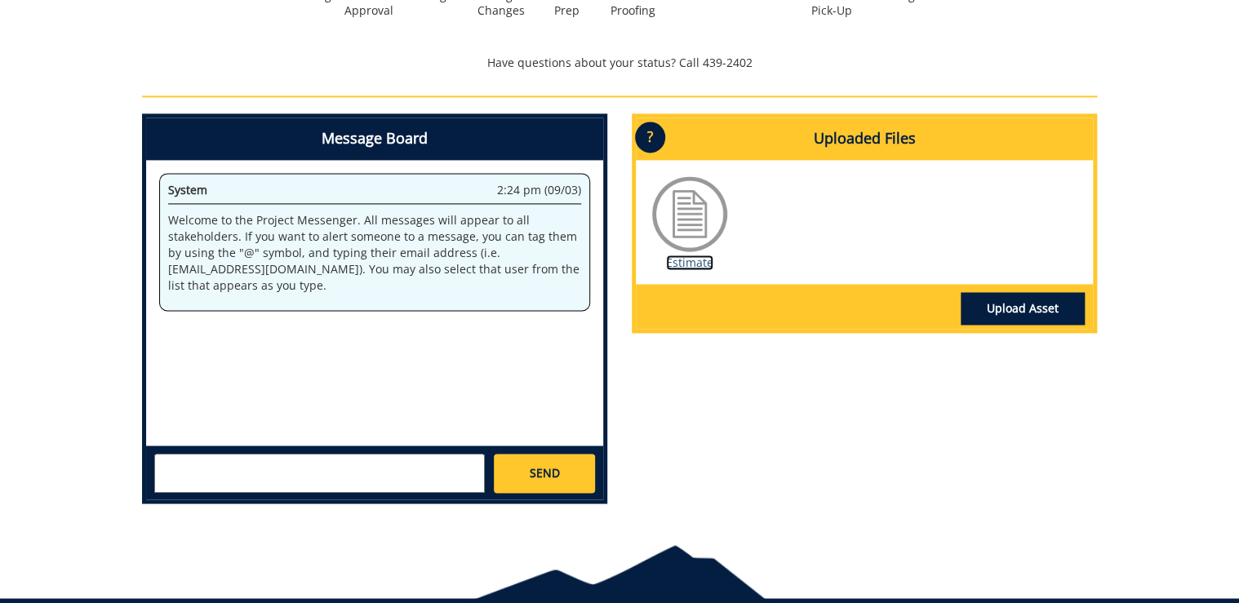
click at [706, 258] on link "Estimate" at bounding box center [689, 263] width 47 height 16
click at [375, 477] on textarea at bounding box center [319, 473] width 331 height 39
click at [698, 265] on link "Estimate" at bounding box center [689, 263] width 47 height 16
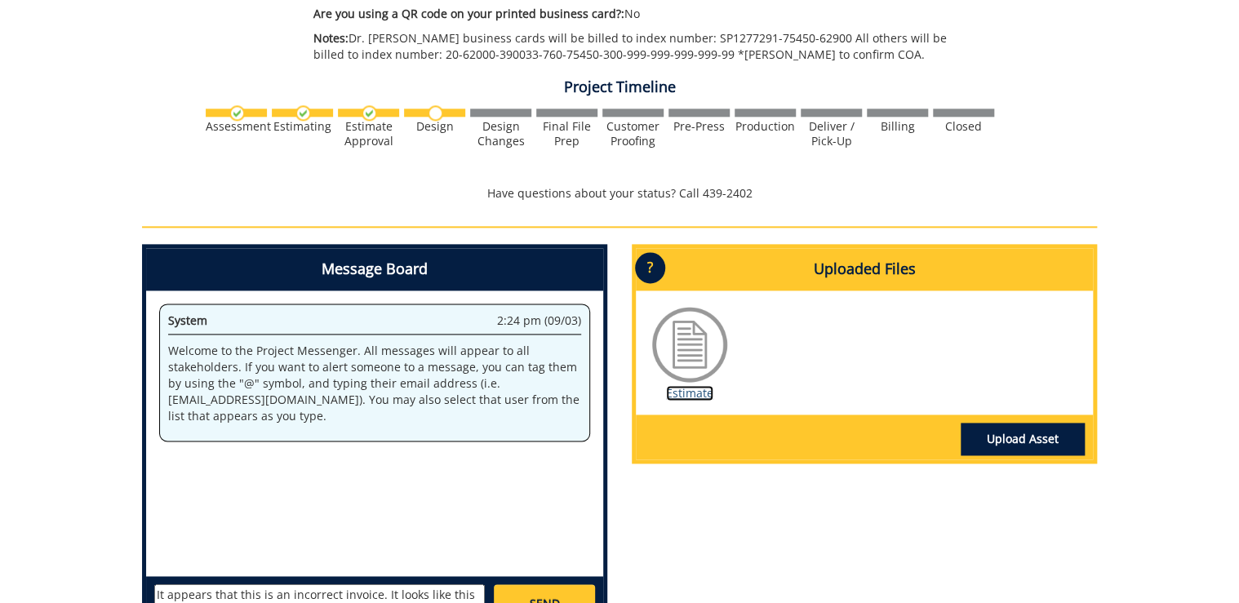
scroll to position [979, 0]
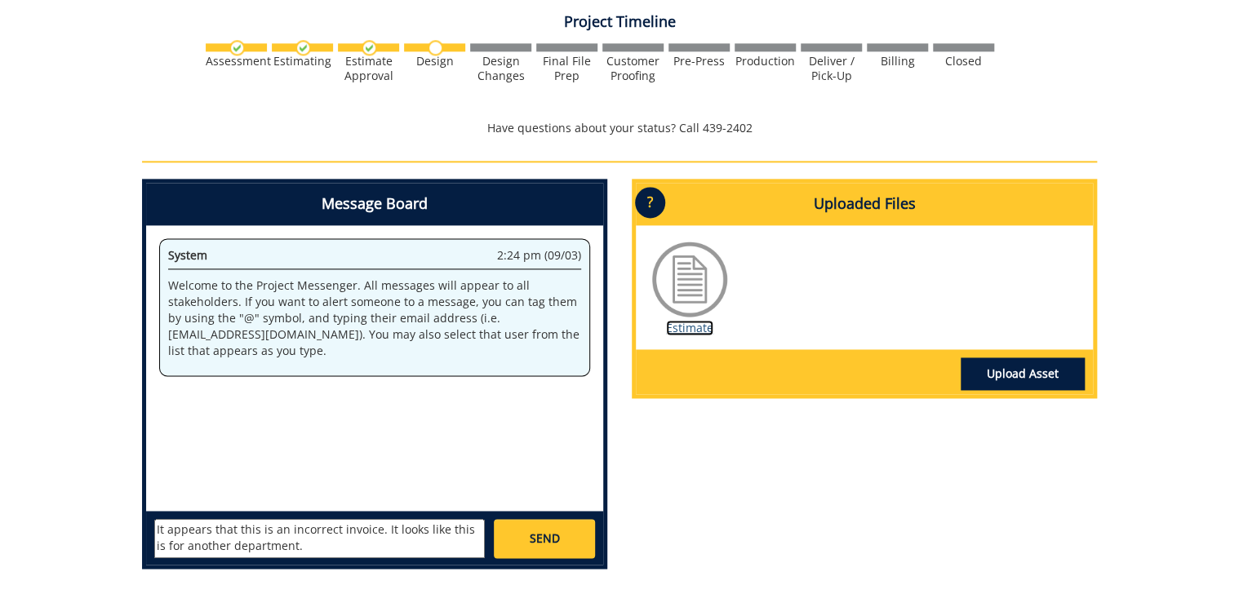
click at [686, 326] on link "Estimate" at bounding box center [689, 328] width 47 height 16
click at [391, 549] on textarea "It appears that this is an incorrect invoice. It looks like this is for another…" at bounding box center [319, 538] width 331 height 39
click at [227, 531] on textarea "It appears that this is an incorrect invoice. It looks like this is for another…" at bounding box center [319, 538] width 331 height 39
click at [225, 532] on textarea "It appears that this is an incorrect invoice. It looks like this is for another…" at bounding box center [319, 538] width 331 height 39
click at [228, 536] on textarea "It appears that this is an incorrect invoice. It looks like this is for another…" at bounding box center [319, 538] width 331 height 39
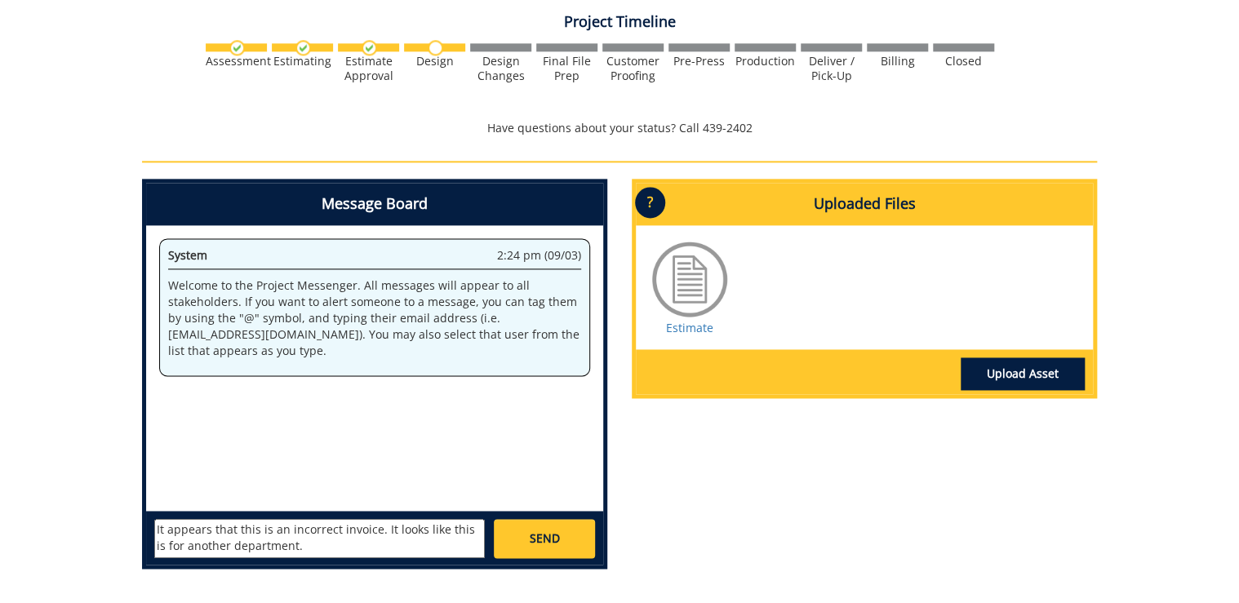
click at [228, 536] on textarea "It appears that this is an incorrect invoice. It looks like this is for another…" at bounding box center [319, 538] width 331 height 39
click at [171, 542] on textarea "It appears this is an incorrect invoice. It looks like this is for another depa…" at bounding box center [319, 538] width 331 height 39
type textarea "It appears this is an incorrect invoice. It looks like this is for a different …"
click at [542, 538] on span "SEND" at bounding box center [544, 538] width 30 height 16
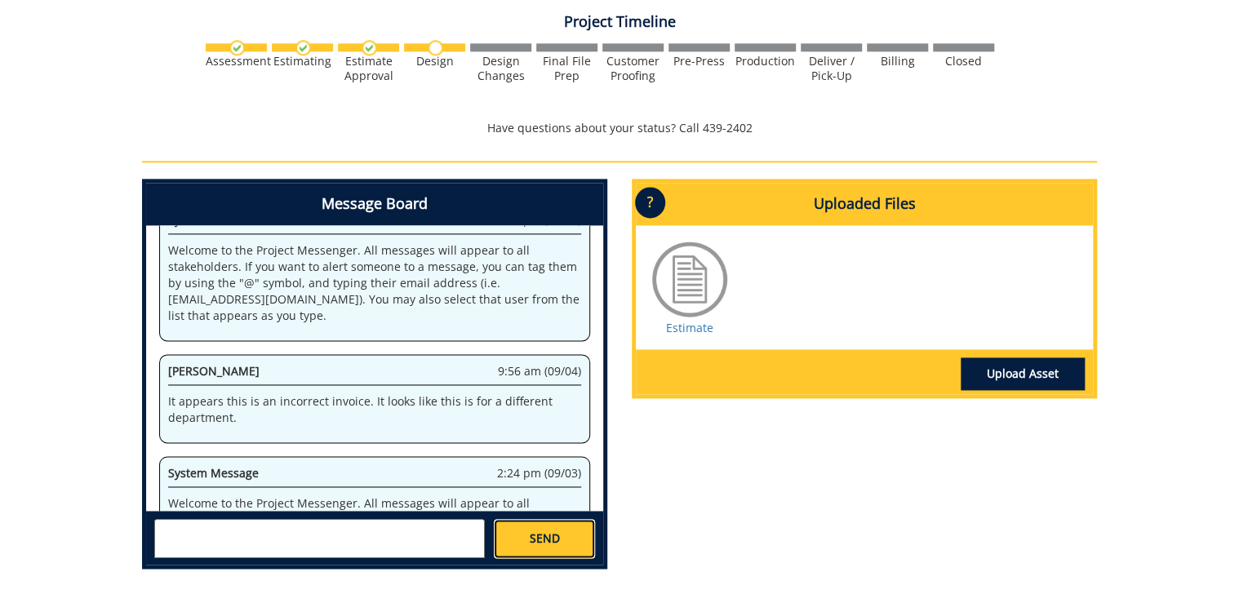
scroll to position [231, 0]
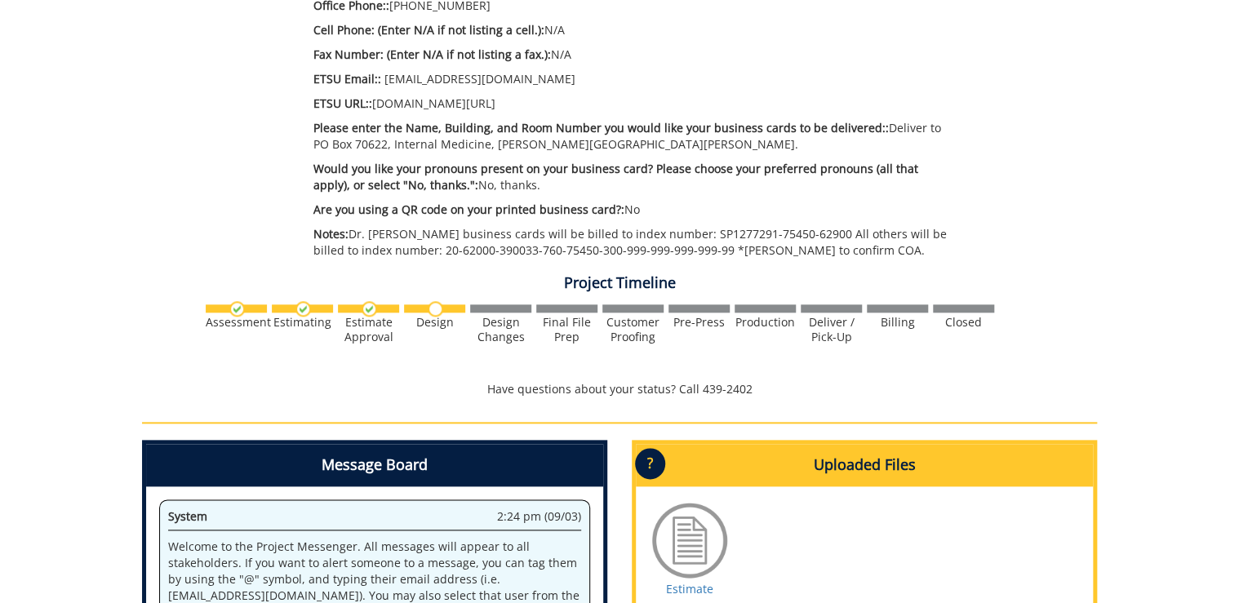
scroll to position [653, 0]
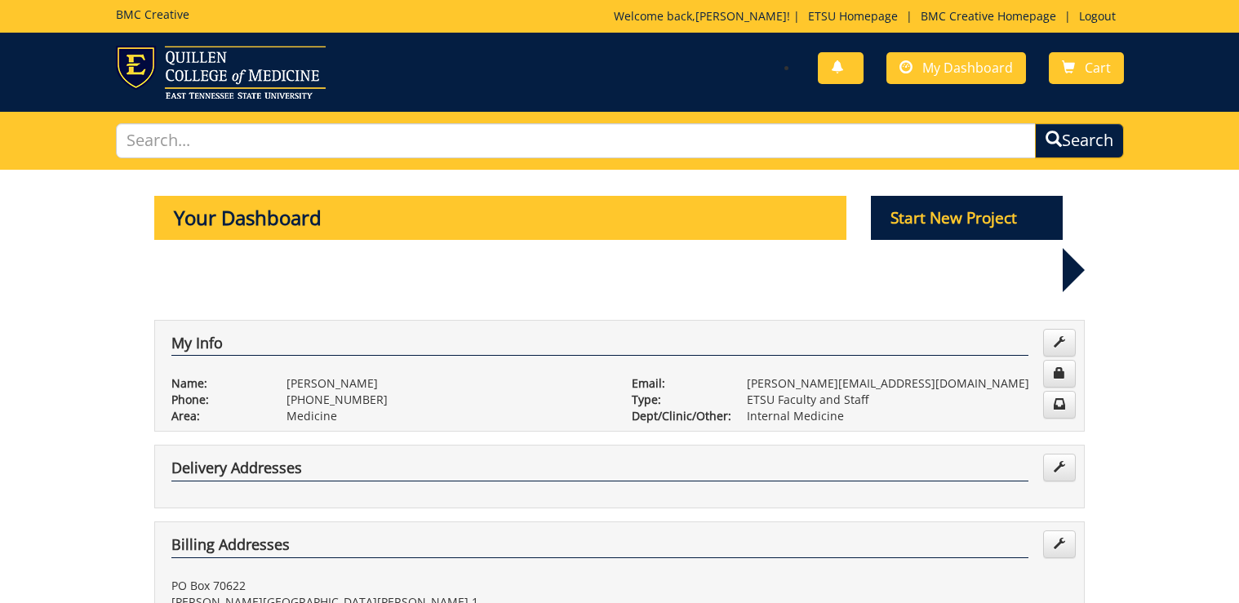
scroll to position [588, 0]
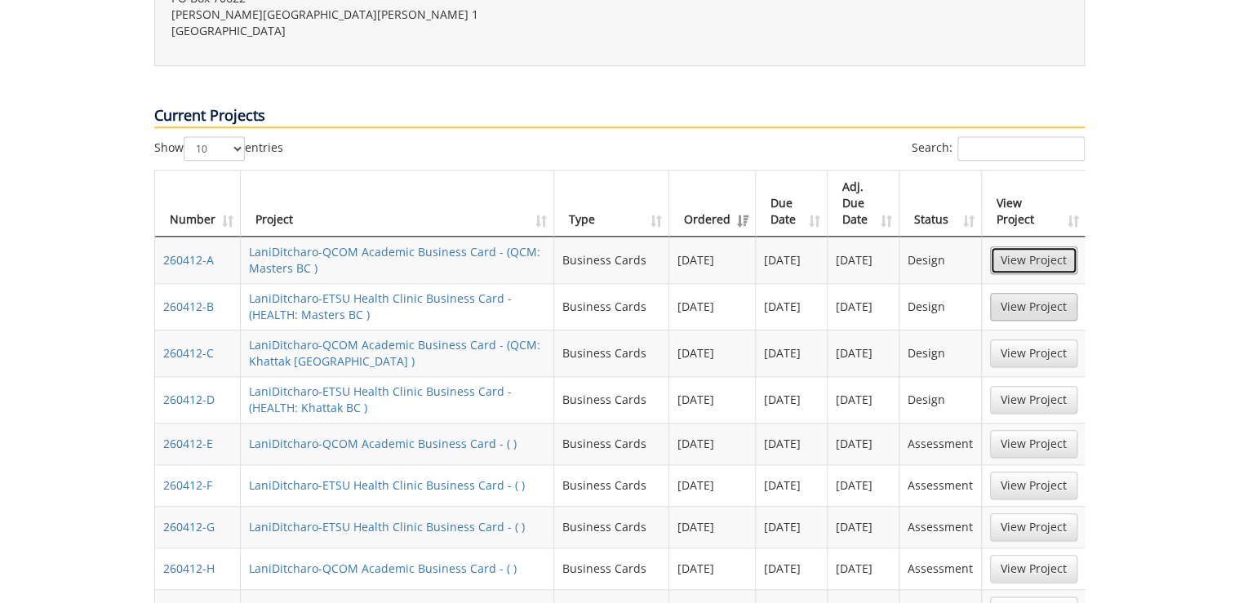
drag, startPoint x: 1038, startPoint y: 206, endPoint x: 992, endPoint y: 243, distance: 59.1
click at [1038, 246] on link "View Project" at bounding box center [1033, 260] width 87 height 28
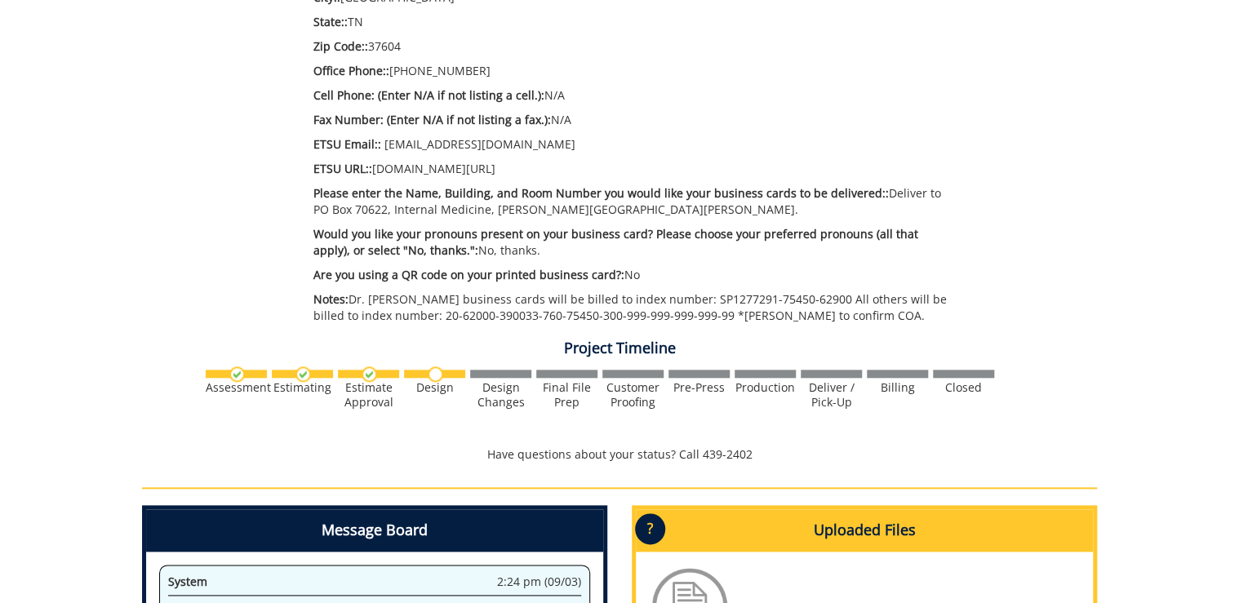
scroll to position [979, 0]
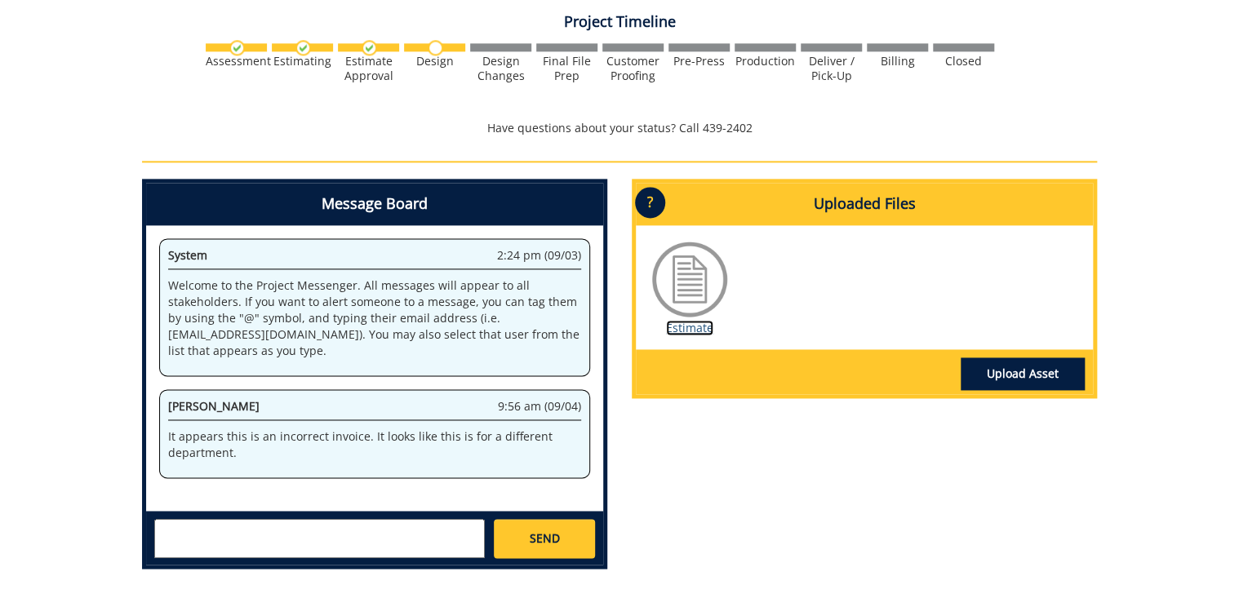
click at [702, 330] on link "Estimate" at bounding box center [689, 328] width 47 height 16
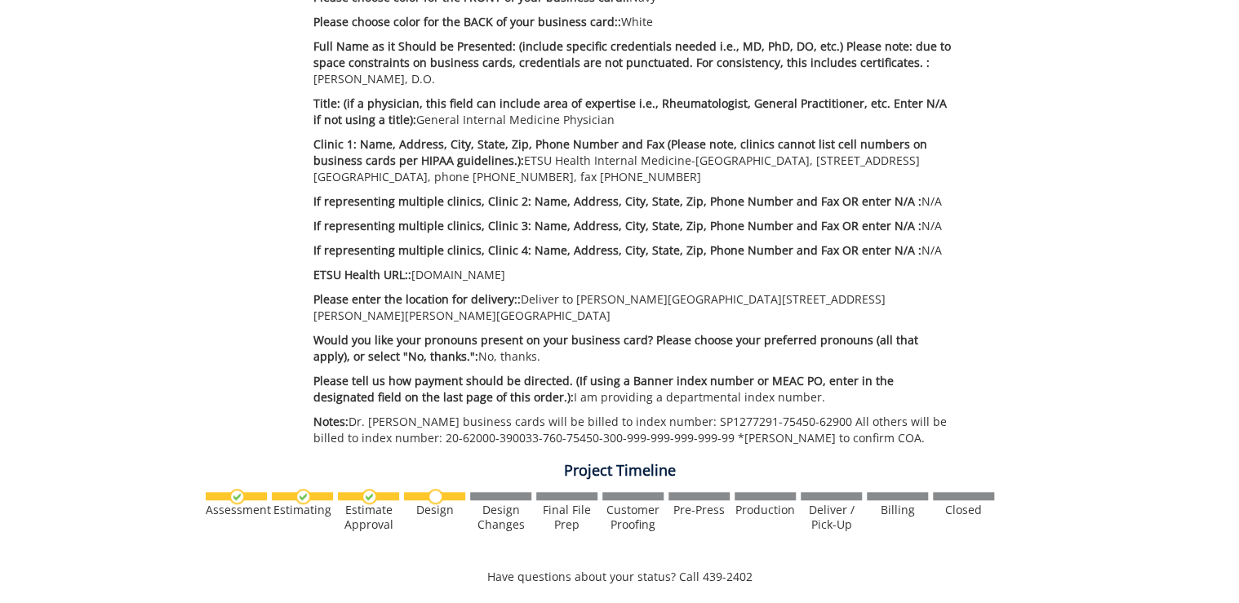
scroll to position [718, 0]
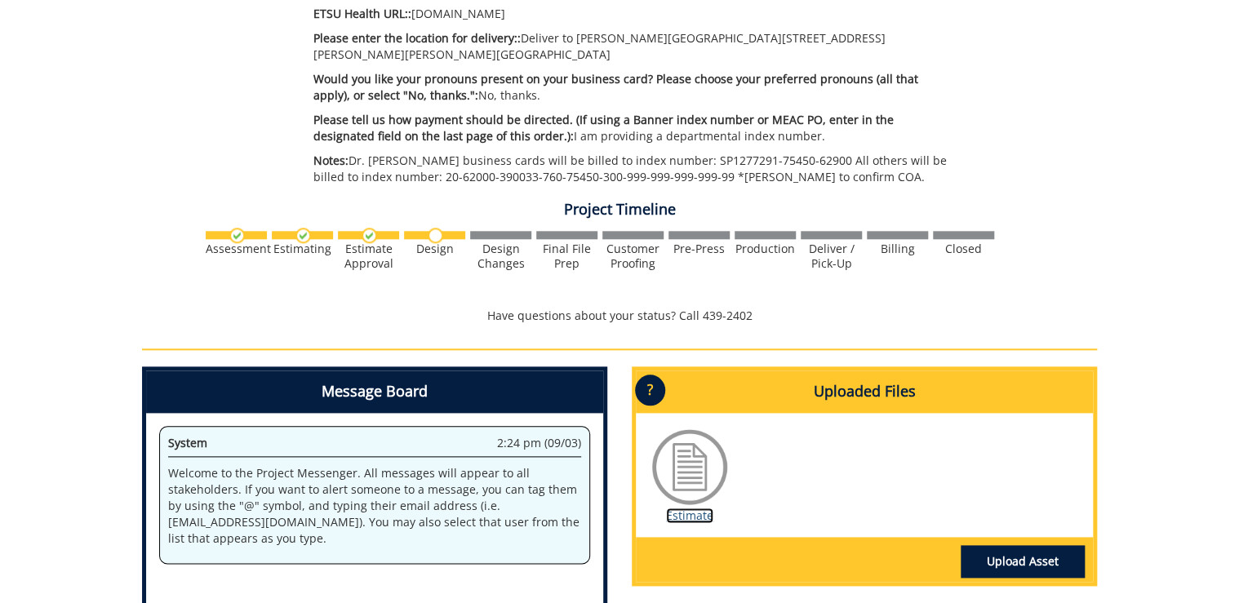
click at [681, 508] on link "Estimate" at bounding box center [689, 516] width 47 height 16
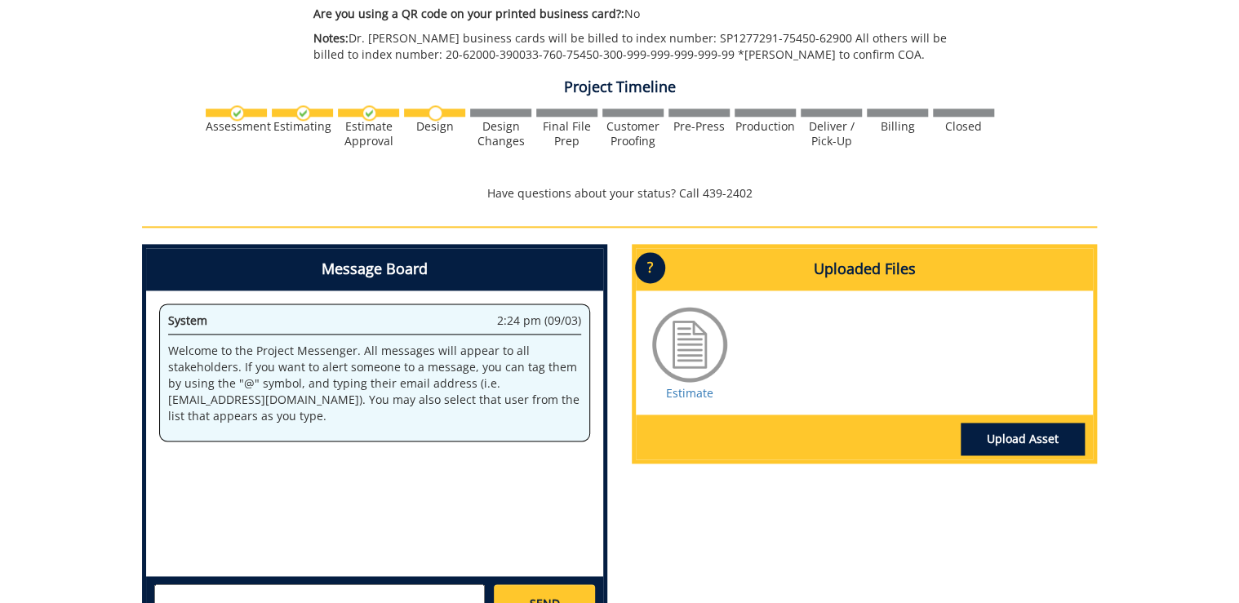
scroll to position [979, 0]
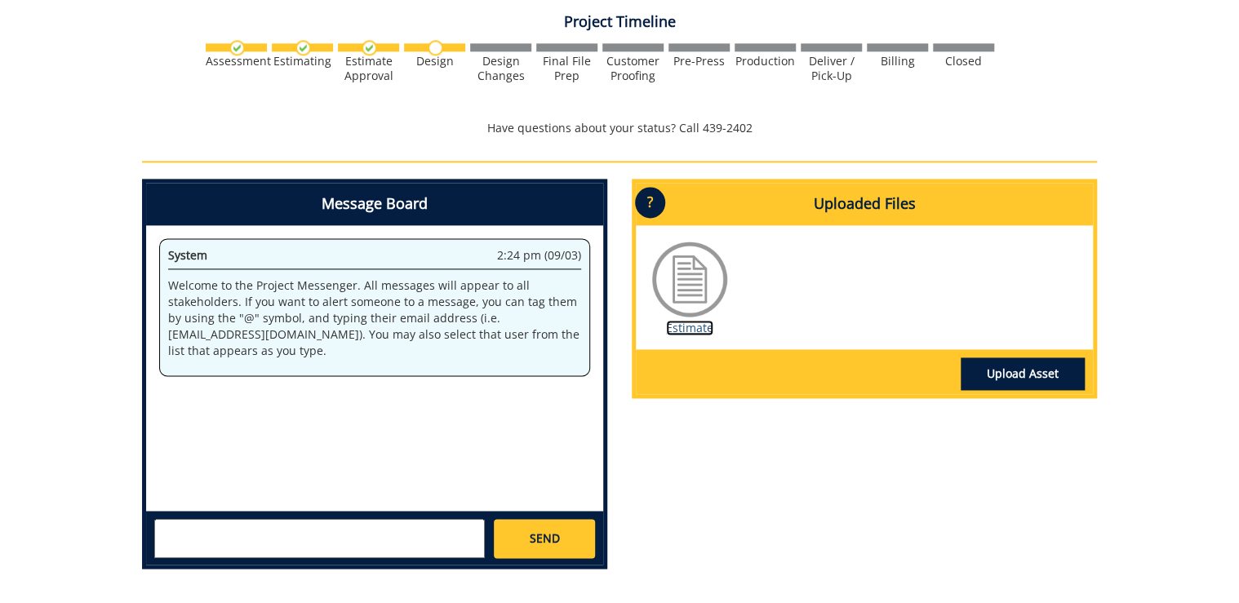
click at [677, 329] on link "Estimate" at bounding box center [689, 328] width 47 height 16
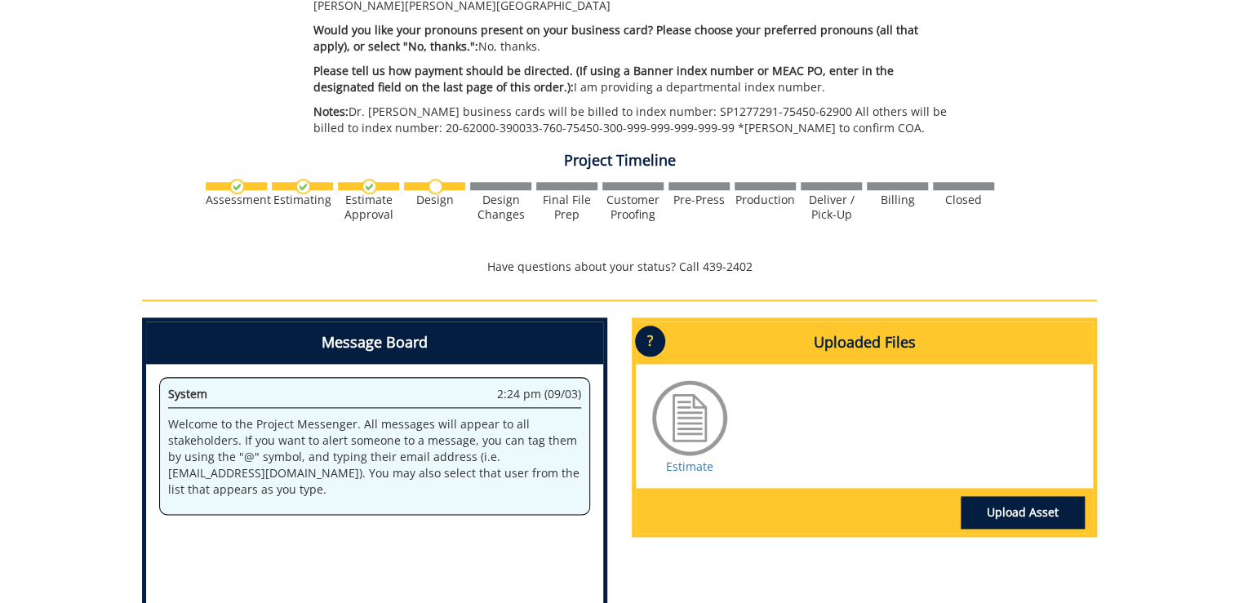
scroll to position [849, 0]
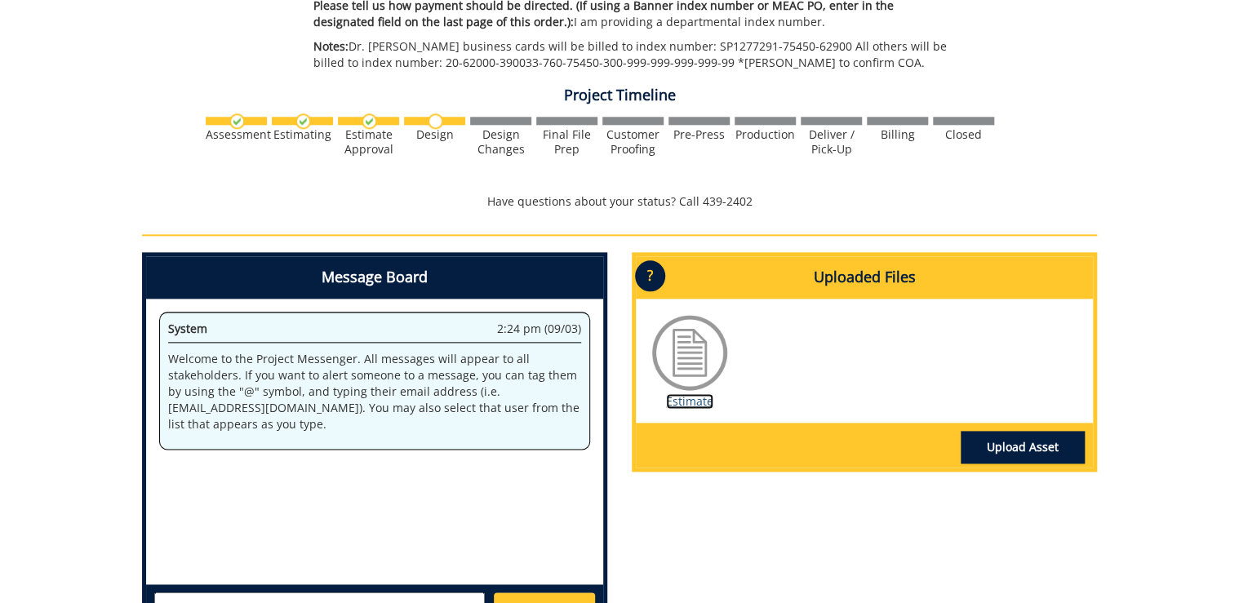
click at [679, 393] on link "Estimate" at bounding box center [689, 401] width 47 height 16
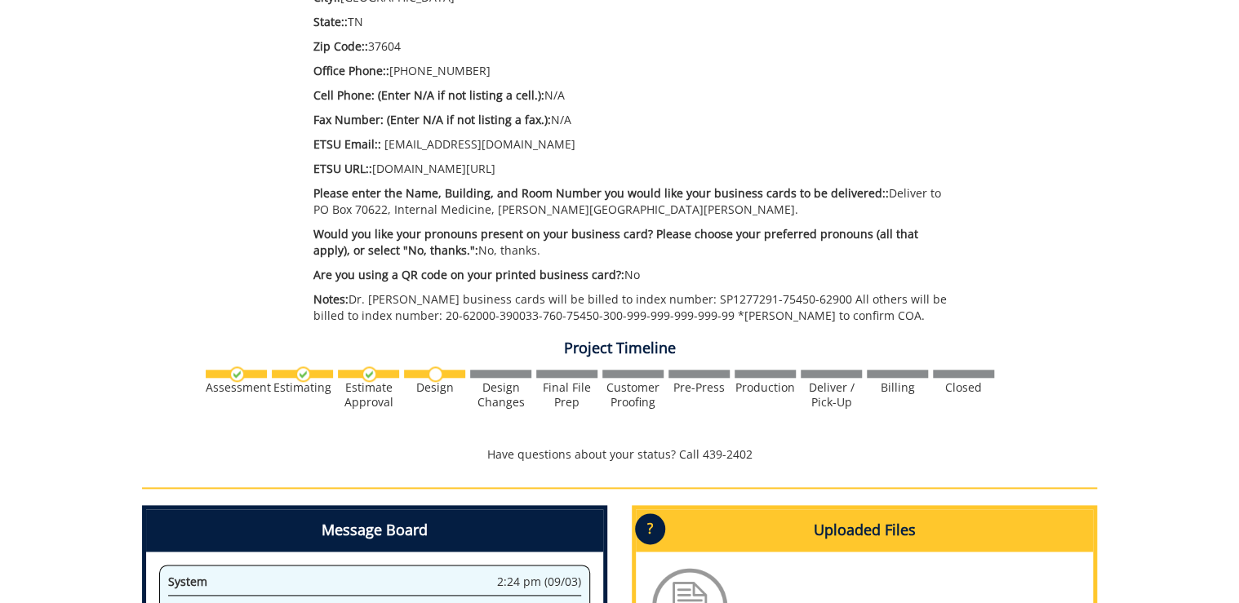
scroll to position [849, 0]
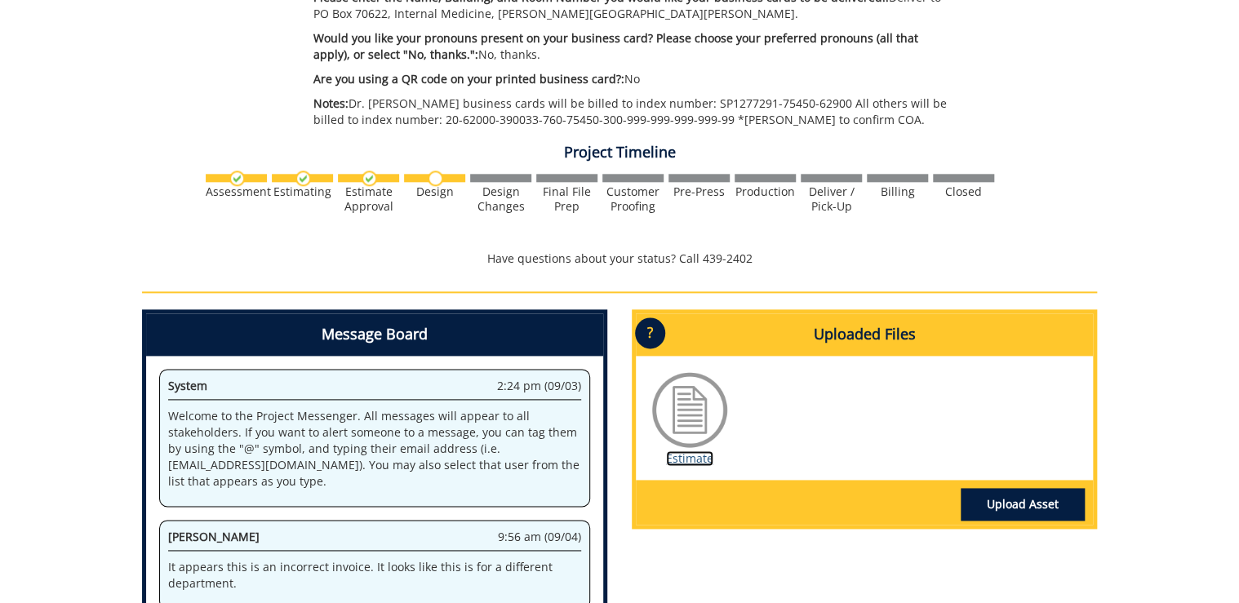
click at [695, 460] on link "Estimate" at bounding box center [689, 458] width 47 height 16
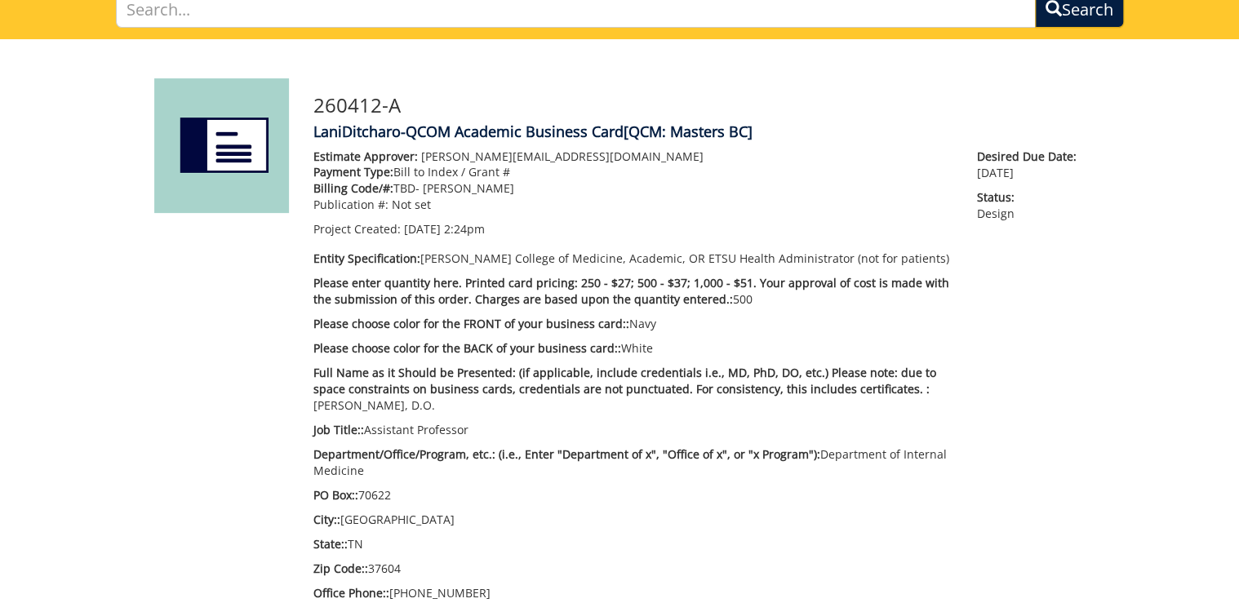
scroll to position [65, 0]
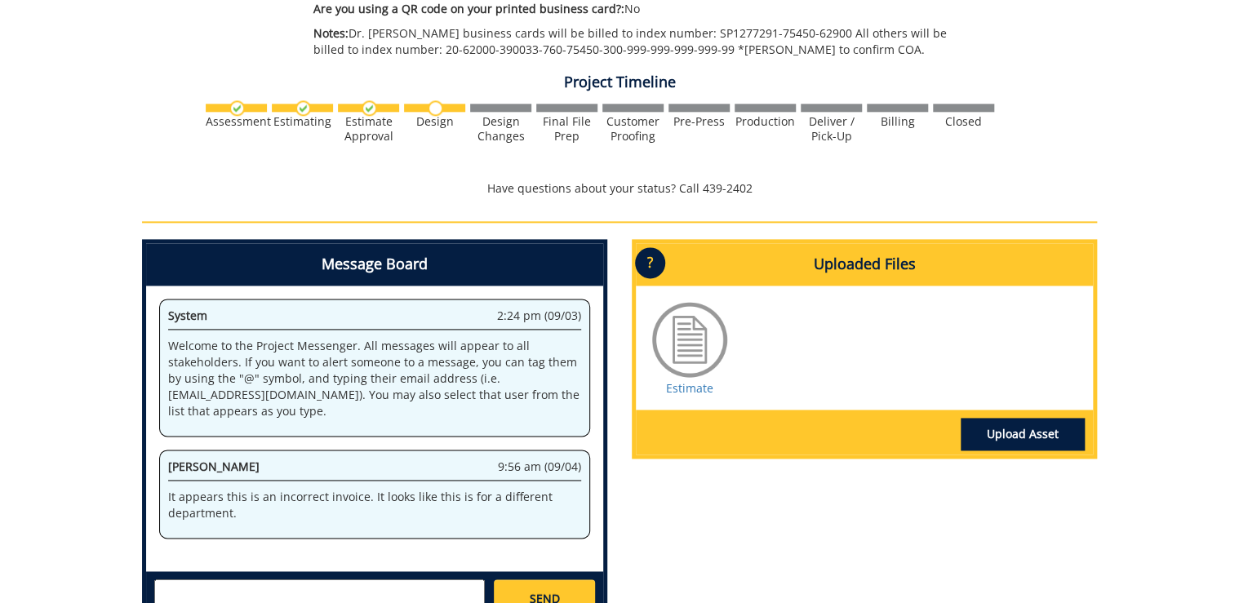
scroll to position [854, 0]
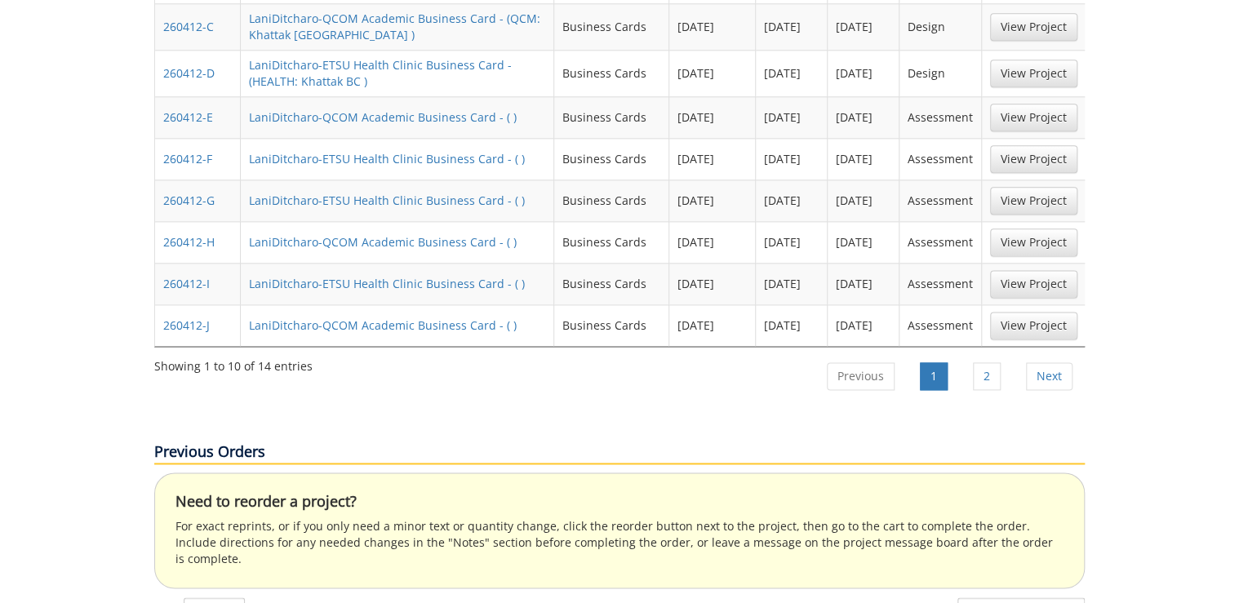
scroll to position [979, 0]
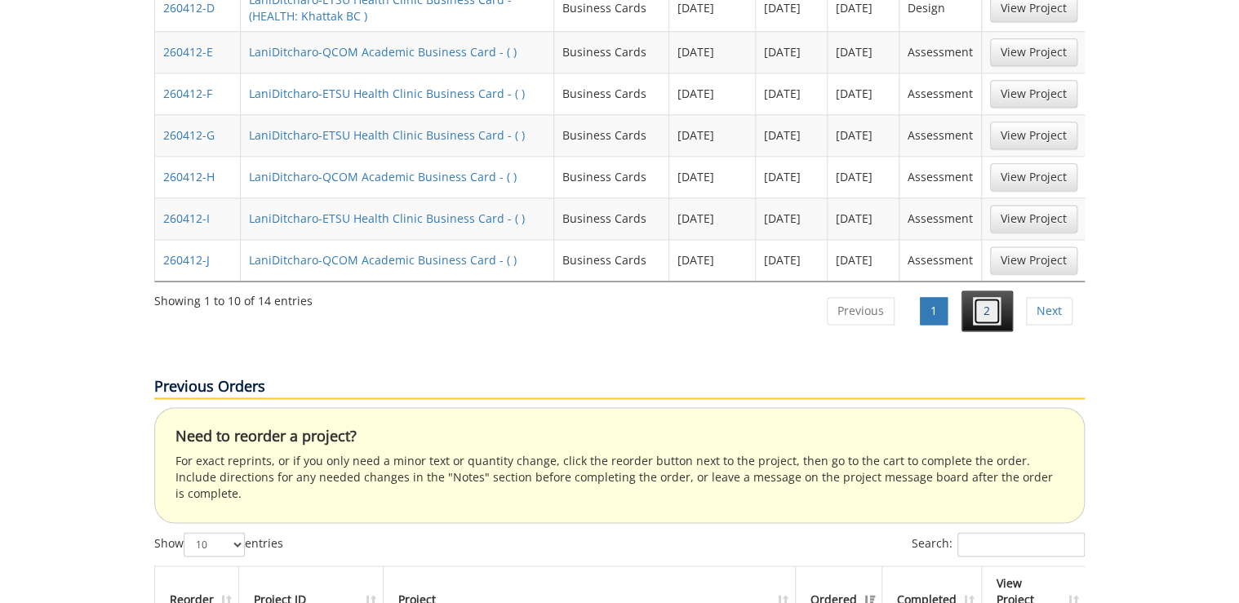
click at [979, 297] on link "2" at bounding box center [987, 311] width 28 height 28
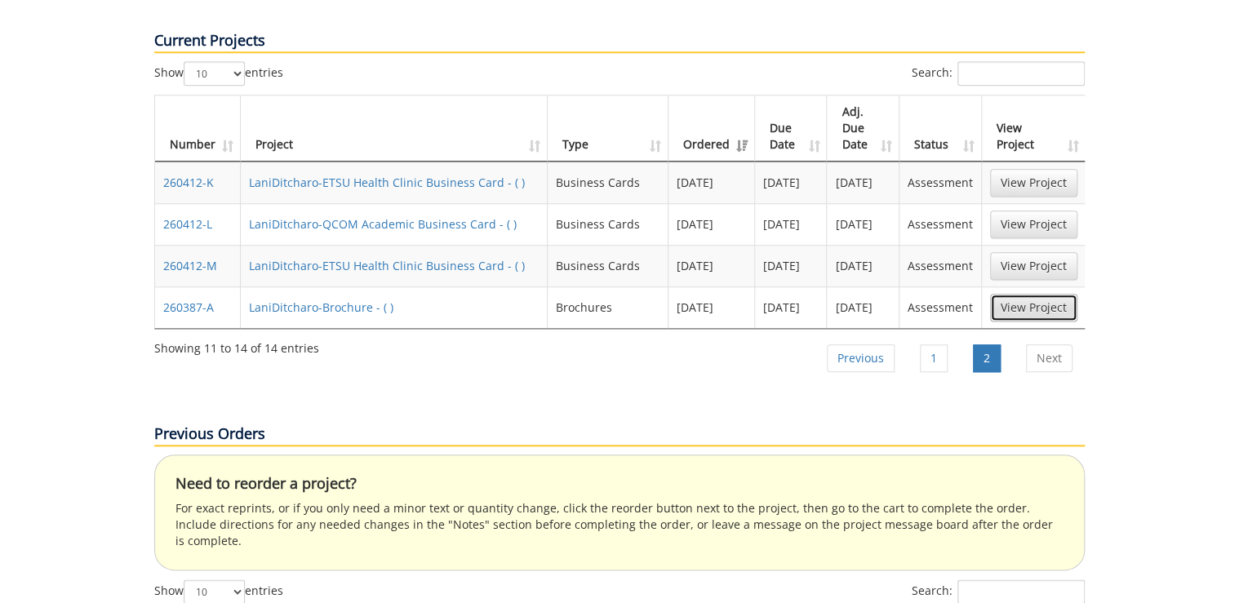
click at [1014, 294] on link "View Project" at bounding box center [1033, 308] width 87 height 28
click at [865, 344] on link "Previous" at bounding box center [861, 358] width 68 height 28
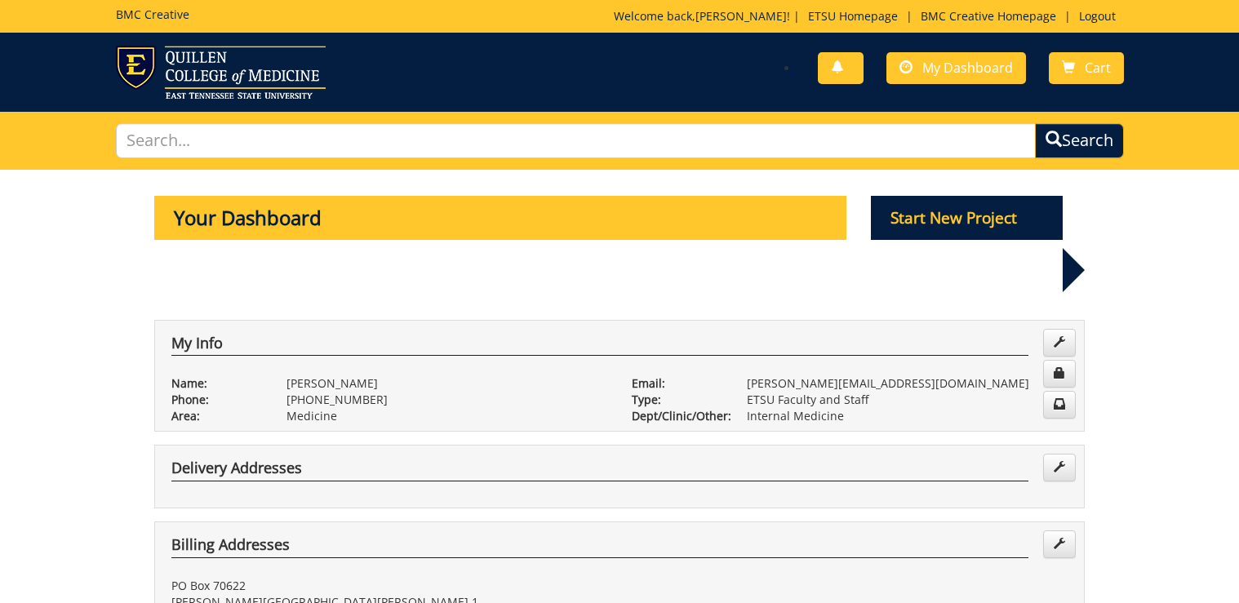
scroll to position [663, 0]
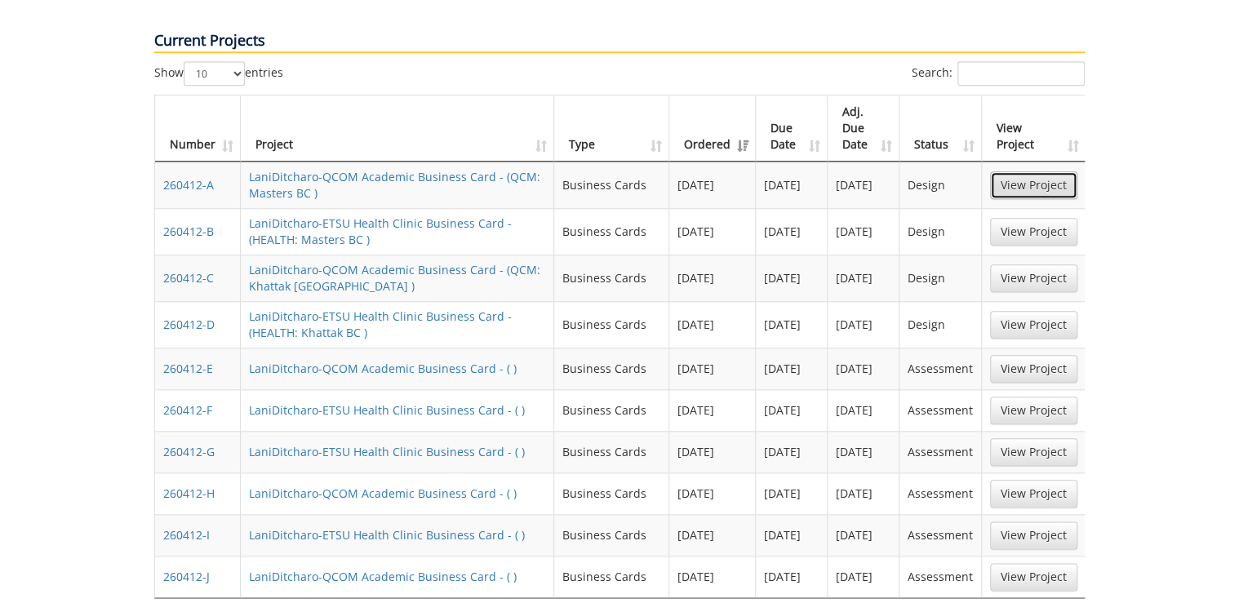
click at [1007, 171] on link "View Project" at bounding box center [1033, 185] width 87 height 28
click at [1003, 171] on link "View Project" at bounding box center [1033, 185] width 87 height 28
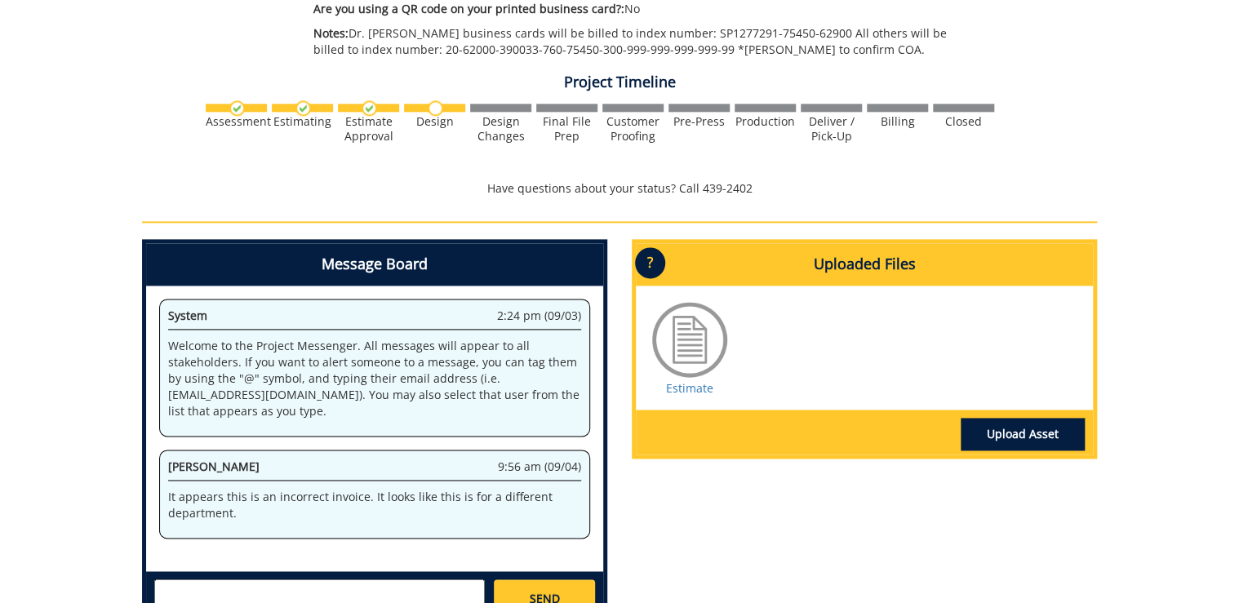
scroll to position [788, 0]
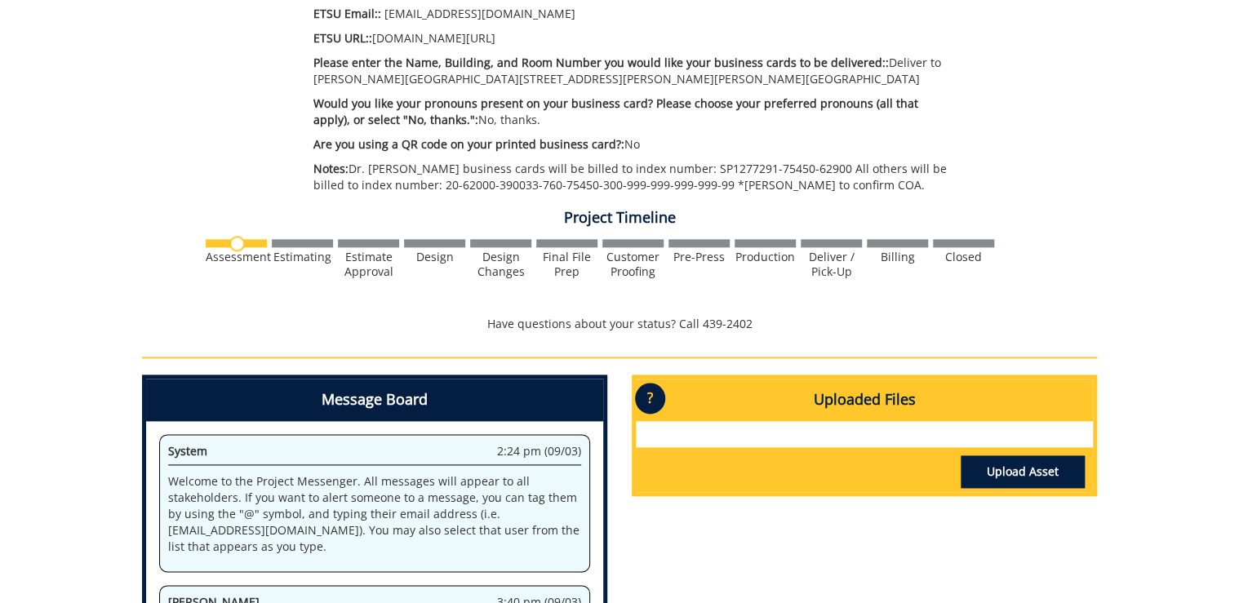
scroll to position [653, 0]
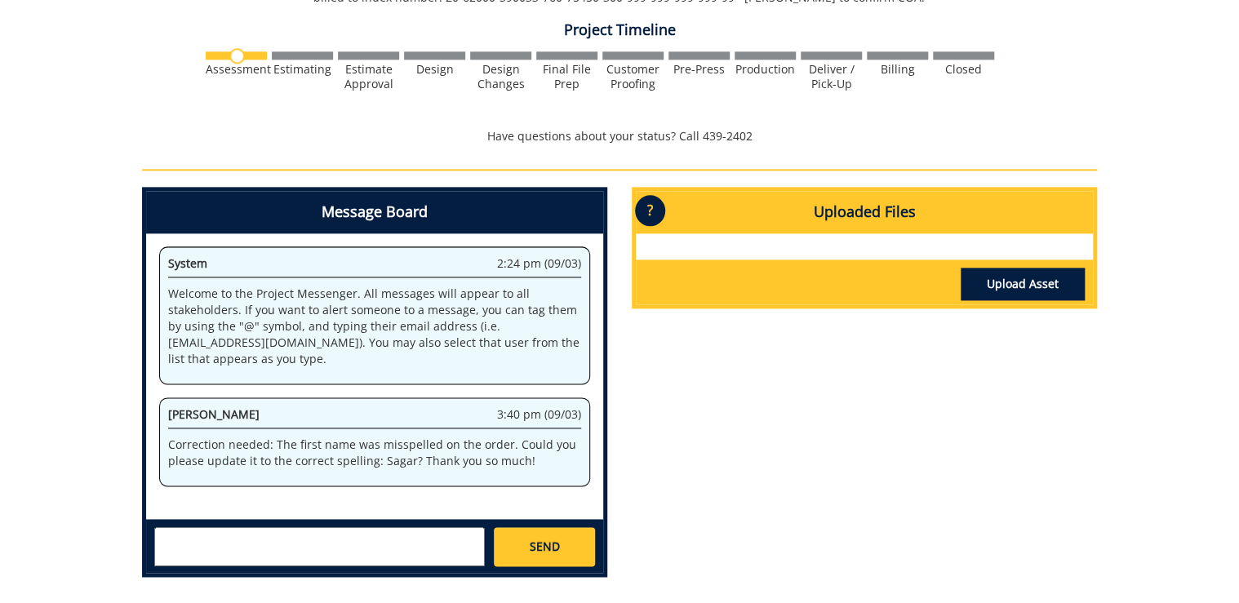
scroll to position [979, 0]
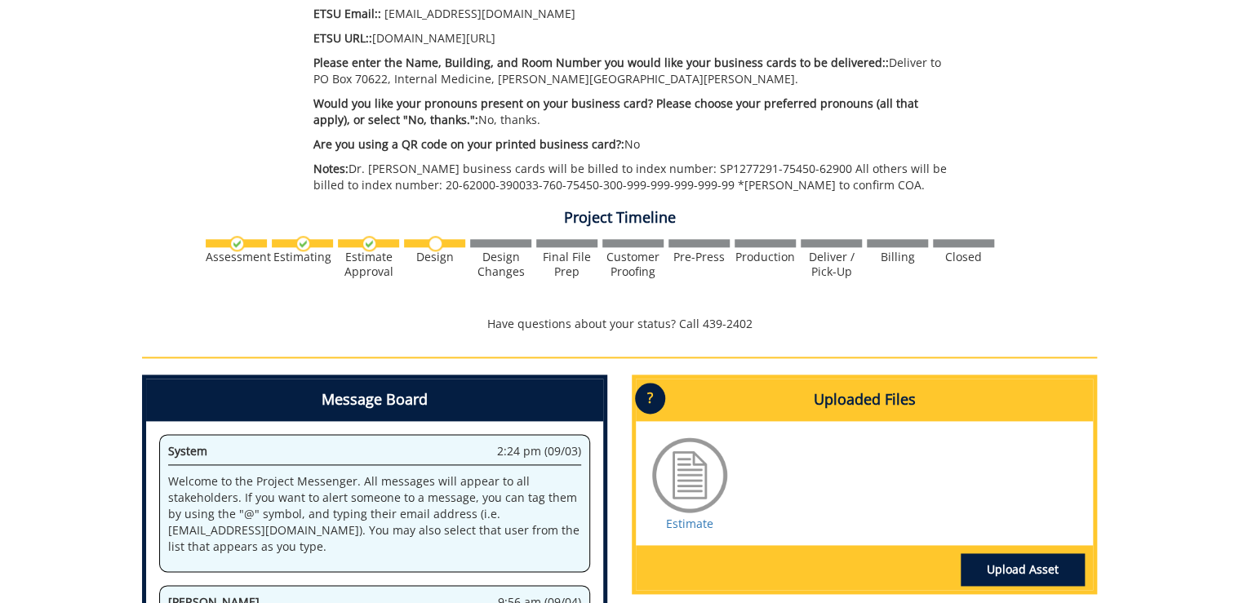
scroll to position [914, 0]
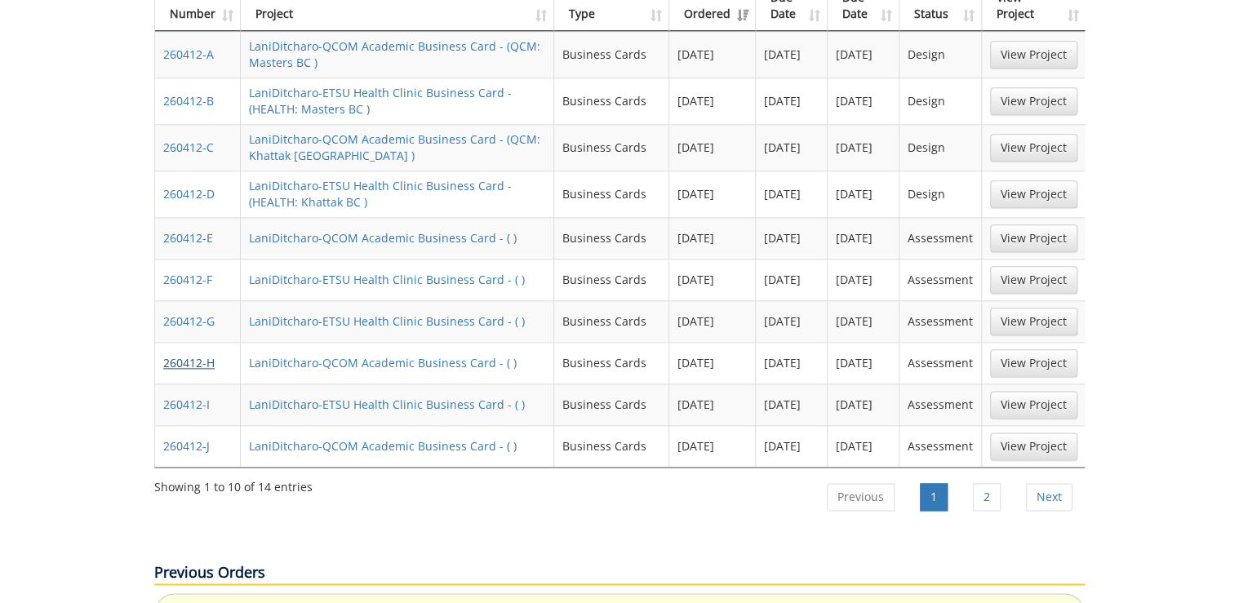
scroll to position [858, 0]
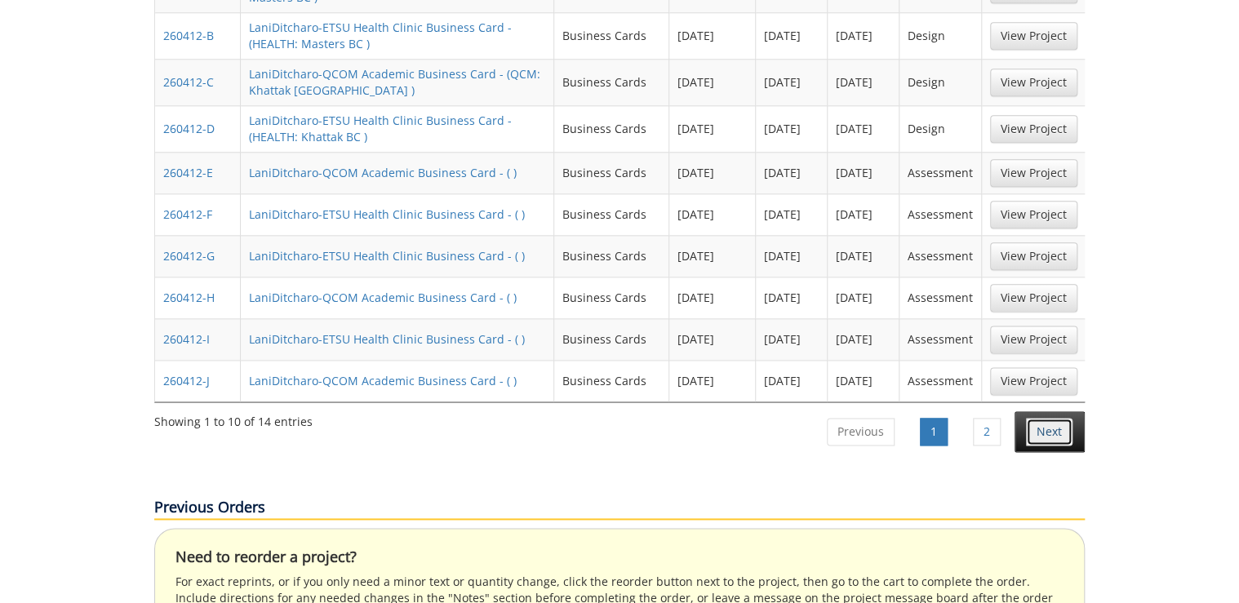
click at [1039, 418] on link "Next" at bounding box center [1049, 432] width 47 height 28
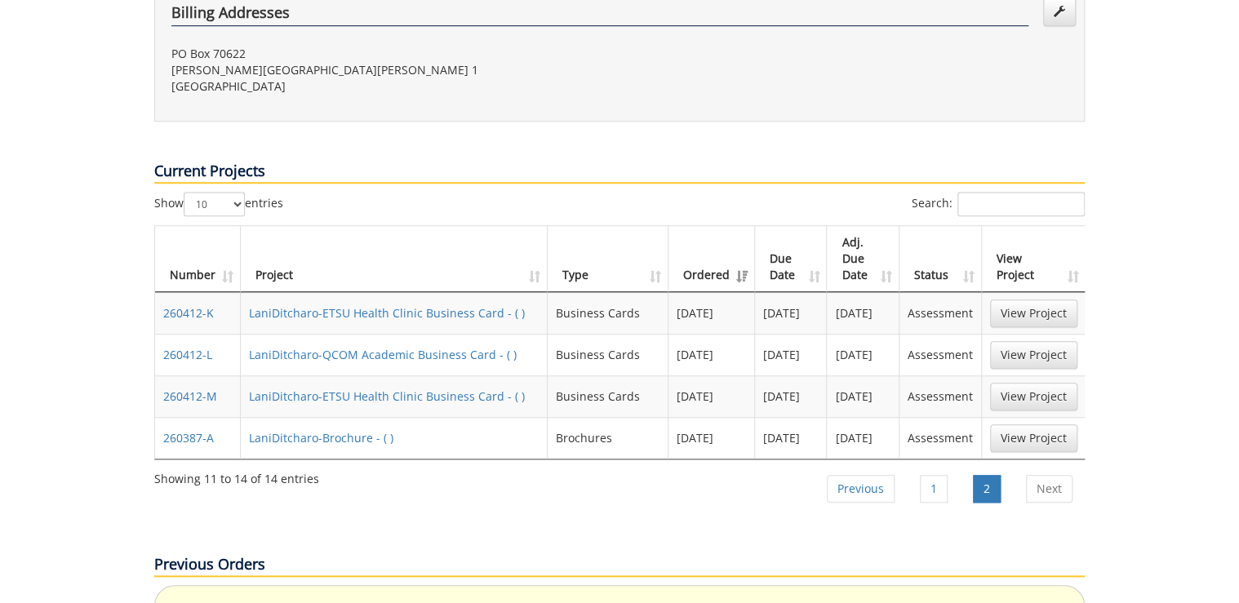
scroll to position [467, 0]
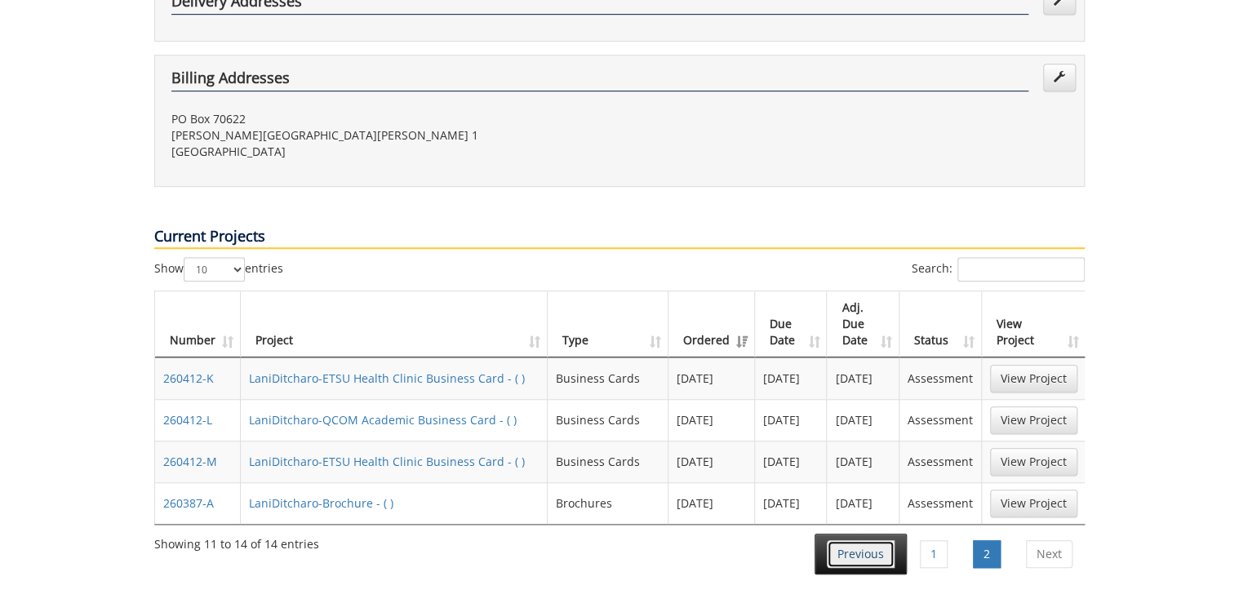
click at [881, 540] on link "Previous" at bounding box center [861, 554] width 68 height 28
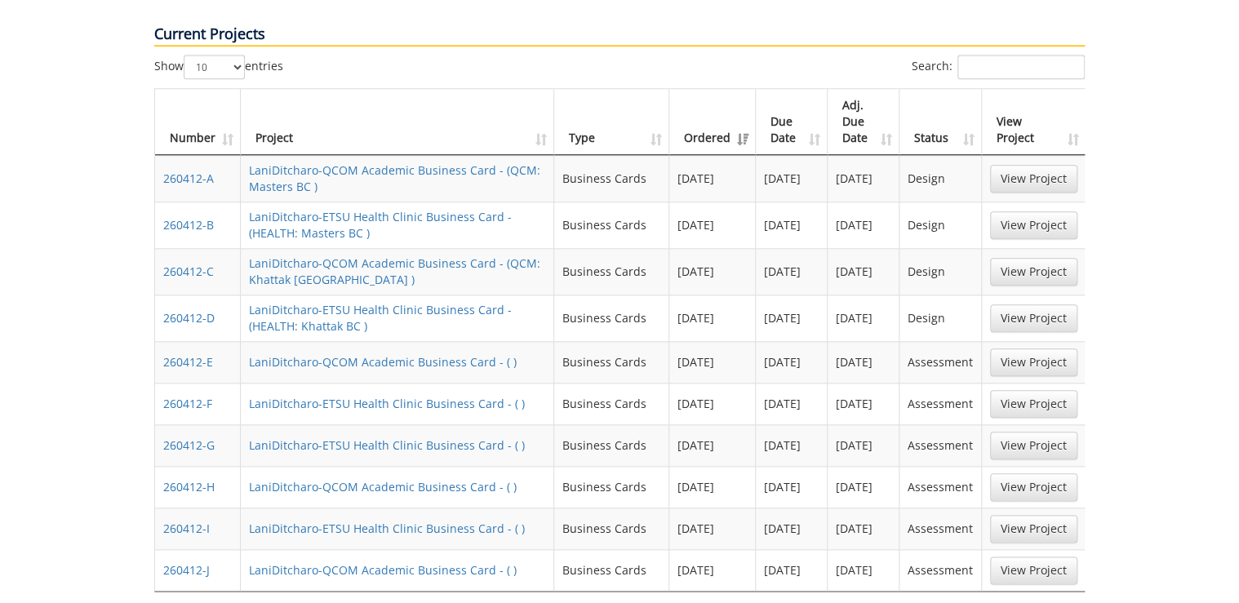
scroll to position [277, 0]
